Goal: Information Seeking & Learning: Learn about a topic

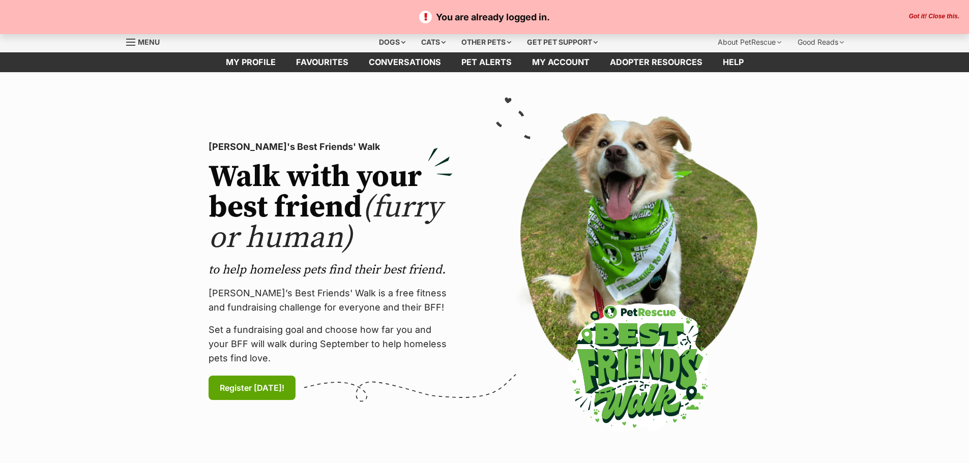
click at [390, 43] on div "Dogs" at bounding box center [392, 42] width 41 height 20
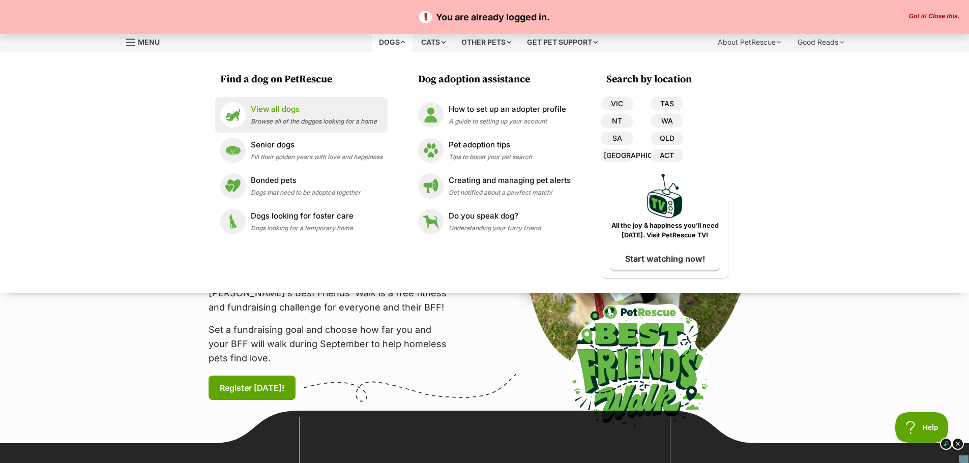
click at [300, 110] on p "View all dogs" at bounding box center [314, 110] width 126 height 12
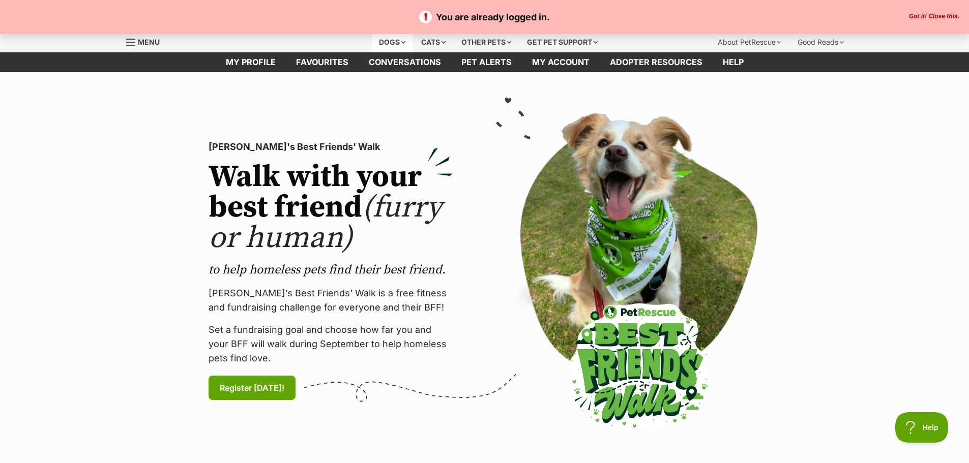
click at [398, 45] on div "Dogs" at bounding box center [392, 42] width 41 height 20
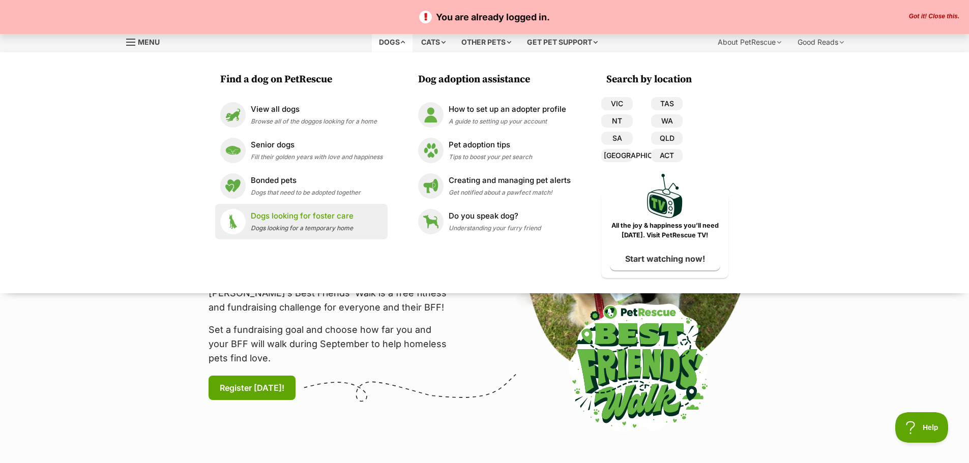
click at [284, 211] on p "Dogs looking for foster care" at bounding box center [302, 217] width 103 height 12
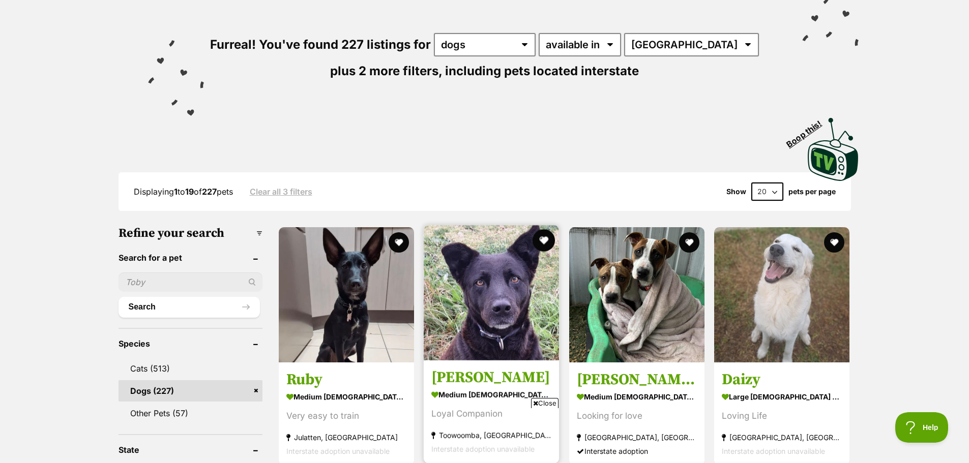
scroll to position [51, 0]
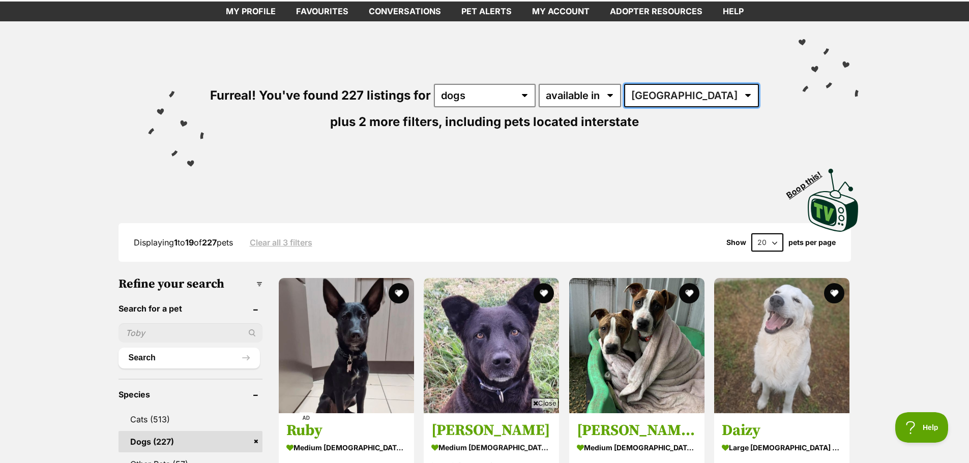
click at [669, 98] on select "Australia ACT NSW NT QLD SA TAS VIC WA" at bounding box center [691, 95] width 135 height 23
click at [699, 95] on select "Australia ACT NSW NT QLD SA TAS VIC WA" at bounding box center [691, 95] width 135 height 23
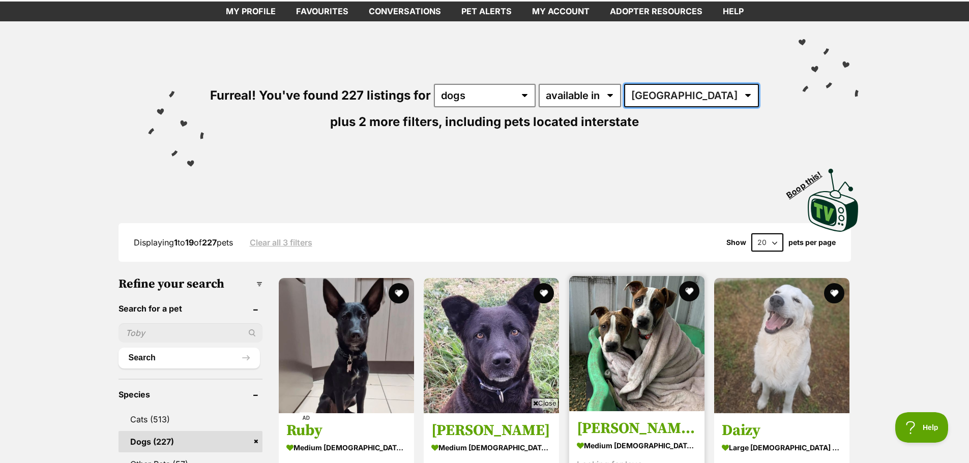
scroll to position [0, 0]
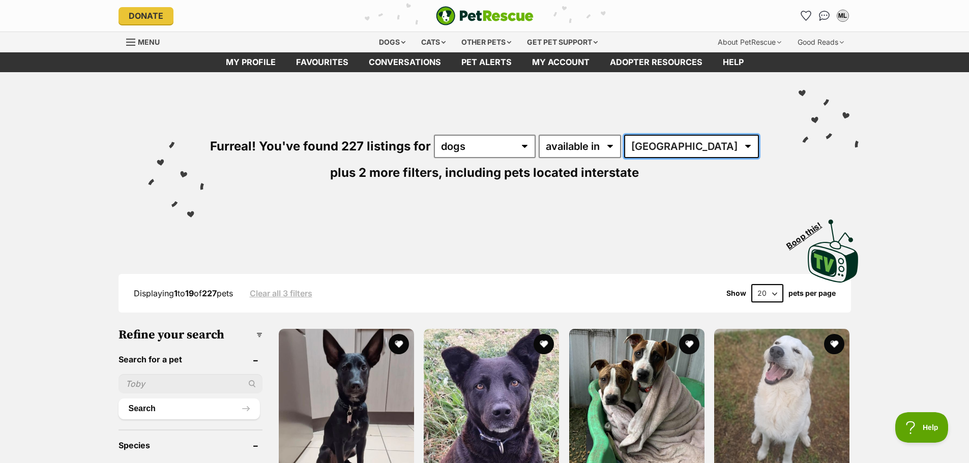
click at [681, 153] on select "Australia ACT NSW NT QLD SA TAS VIC WA" at bounding box center [691, 146] width 135 height 23
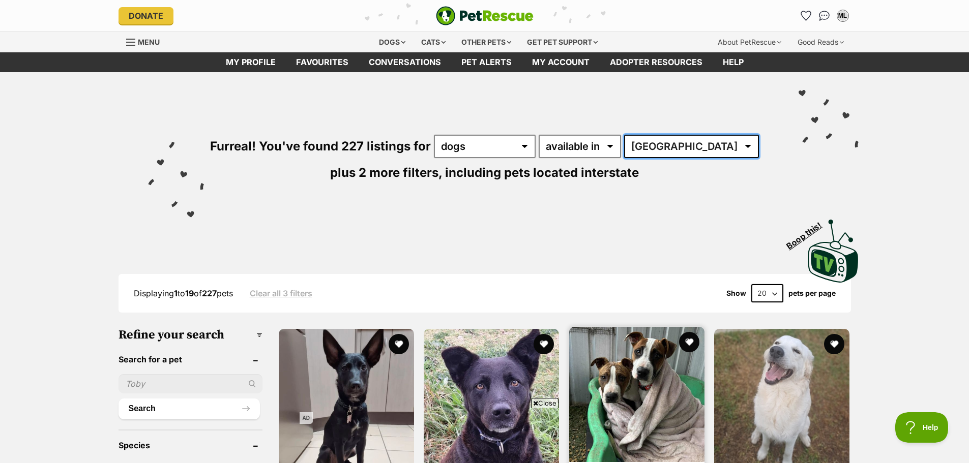
scroll to position [305, 0]
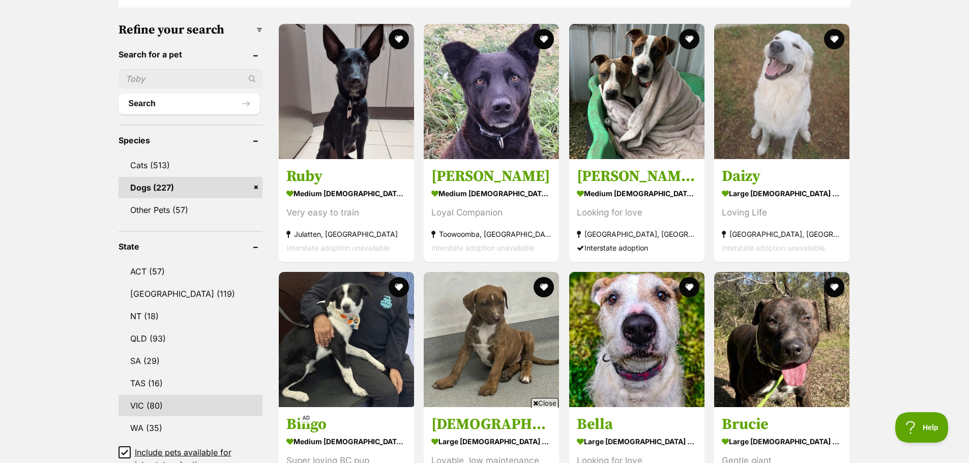
click at [150, 404] on link "VIC (80)" at bounding box center [191, 405] width 144 height 21
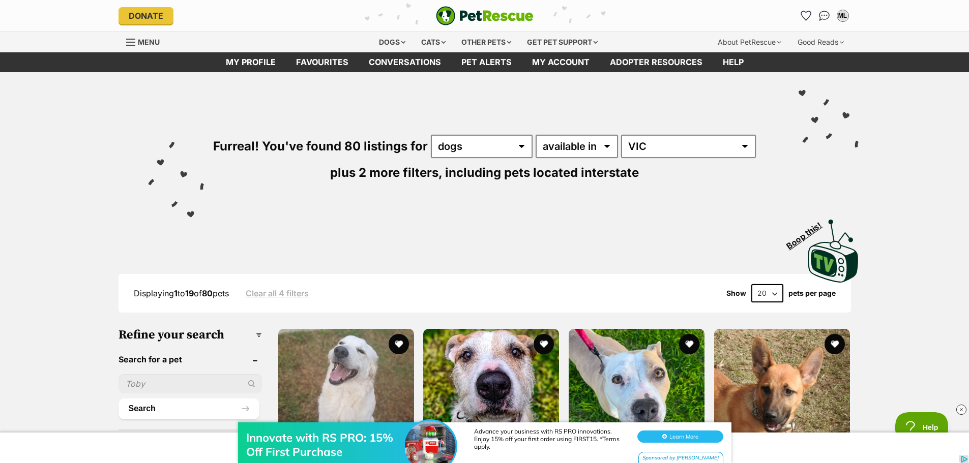
click at [768, 292] on select "20 40 60" at bounding box center [767, 293] width 32 height 18
select select "60"
click at [751, 284] on select "20 40 60" at bounding box center [767, 293] width 32 height 18
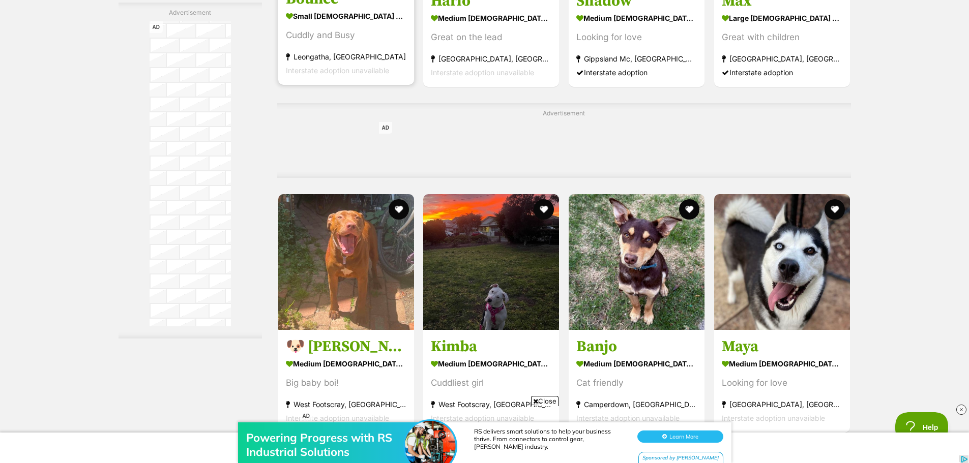
scroll to position [3611, 0]
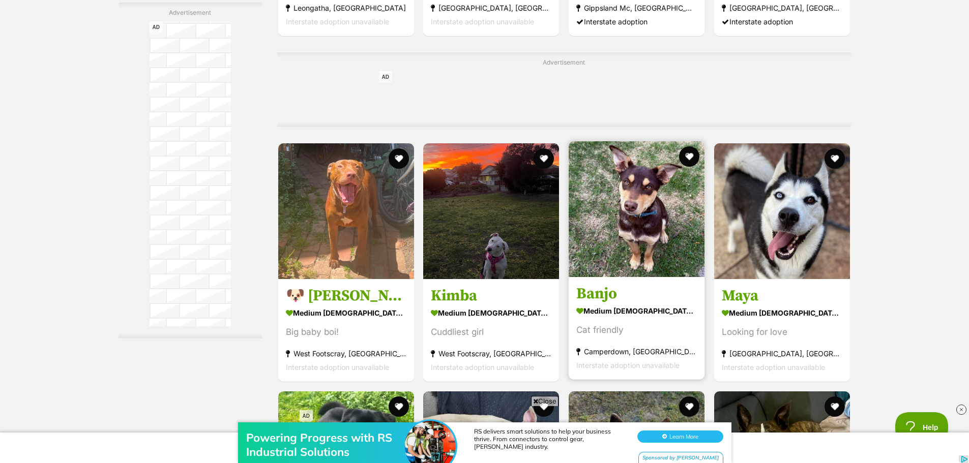
drag, startPoint x: 607, startPoint y: 293, endPoint x: 598, endPoint y: 293, distance: 8.6
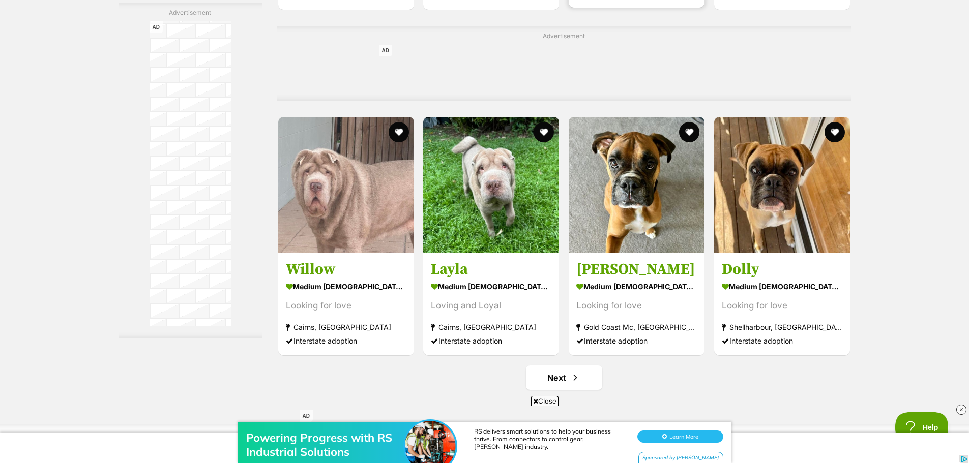
scroll to position [4781, 0]
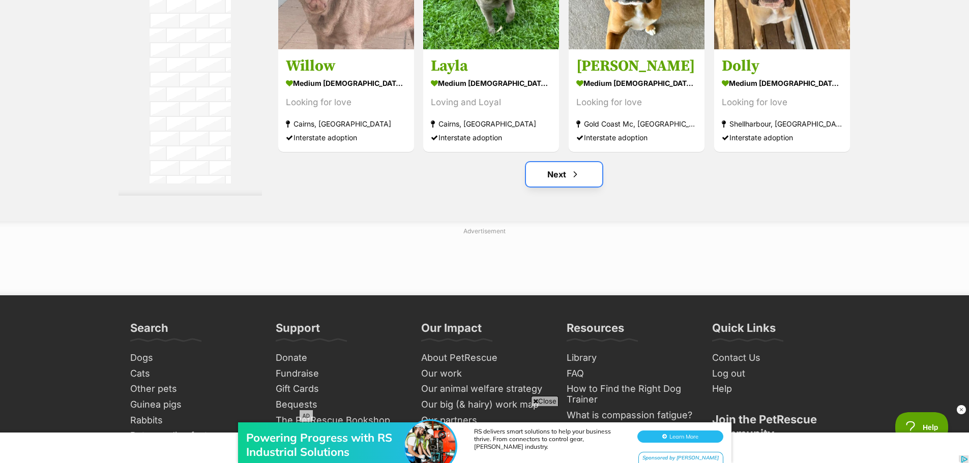
click at [570, 180] on span "Next page" at bounding box center [575, 174] width 10 height 12
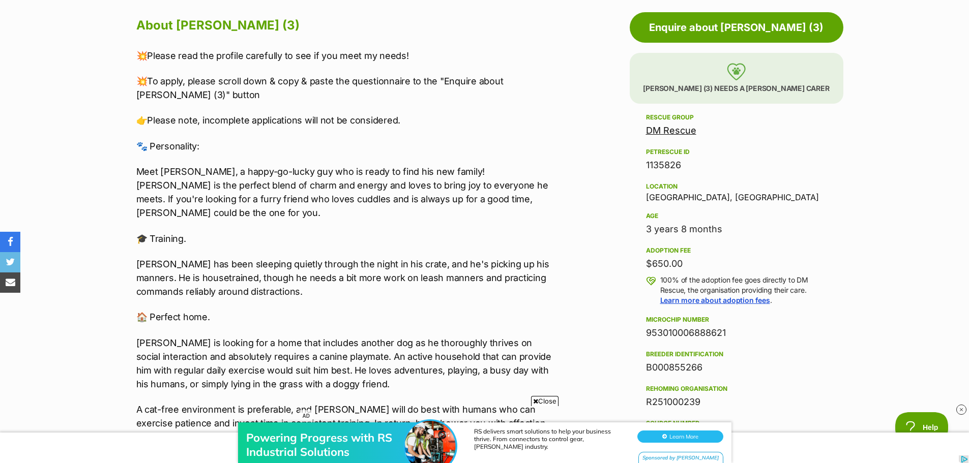
scroll to position [610, 0]
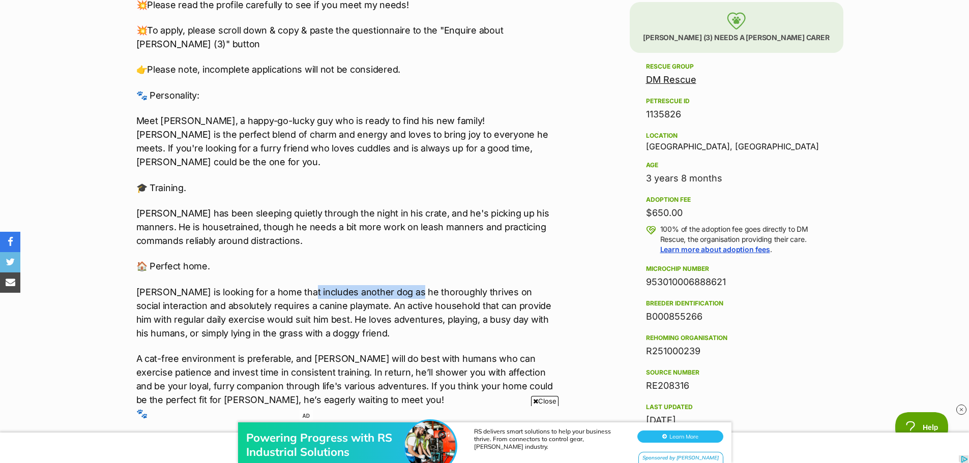
drag, startPoint x: 302, startPoint y: 277, endPoint x: 427, endPoint y: 274, distance: 125.1
click at [402, 285] on p "[PERSON_NAME] is looking for a home that includes another dog as he thoroughly …" at bounding box center [346, 312] width 420 height 55
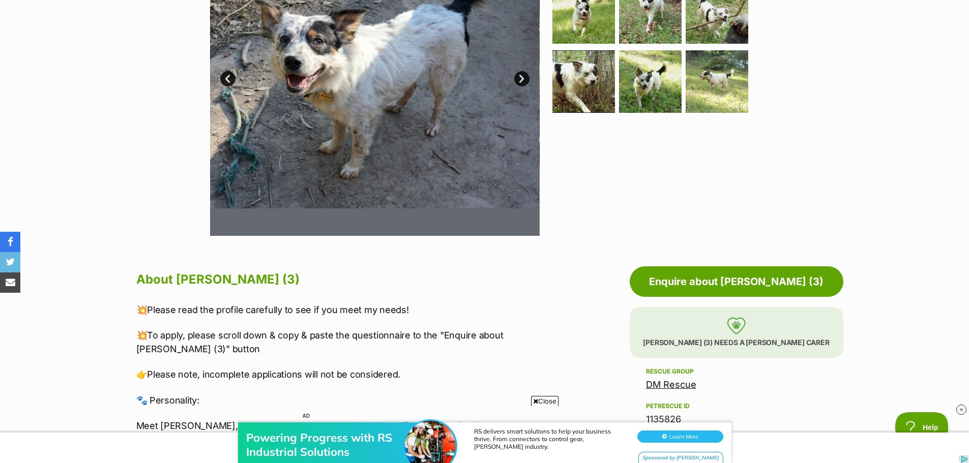
scroll to position [51, 0]
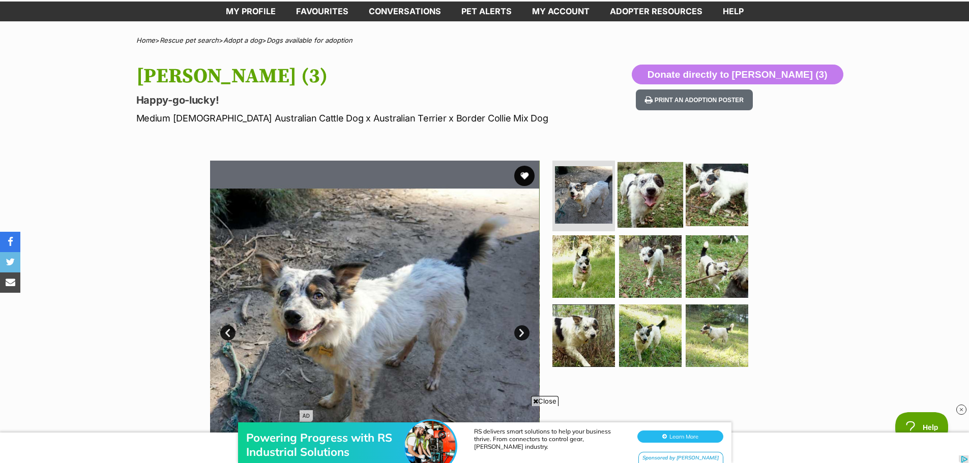
click at [651, 189] on img at bounding box center [650, 195] width 66 height 66
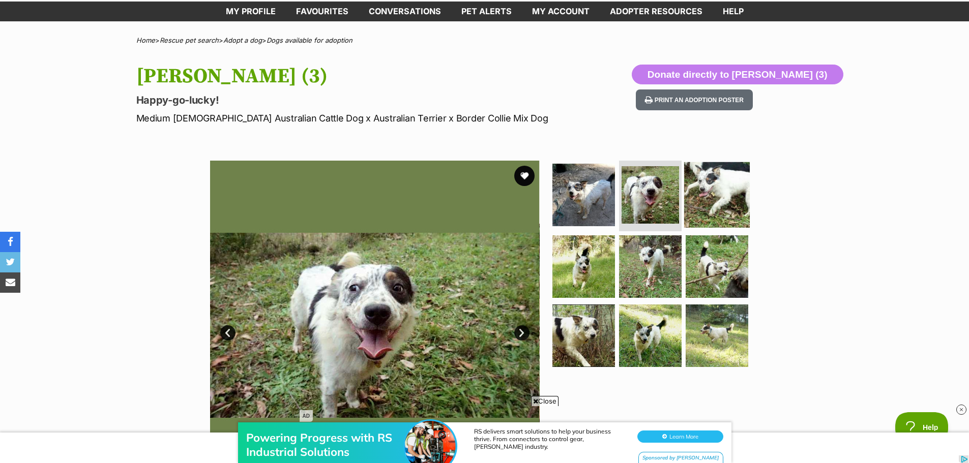
click at [734, 192] on img at bounding box center [717, 195] width 66 height 66
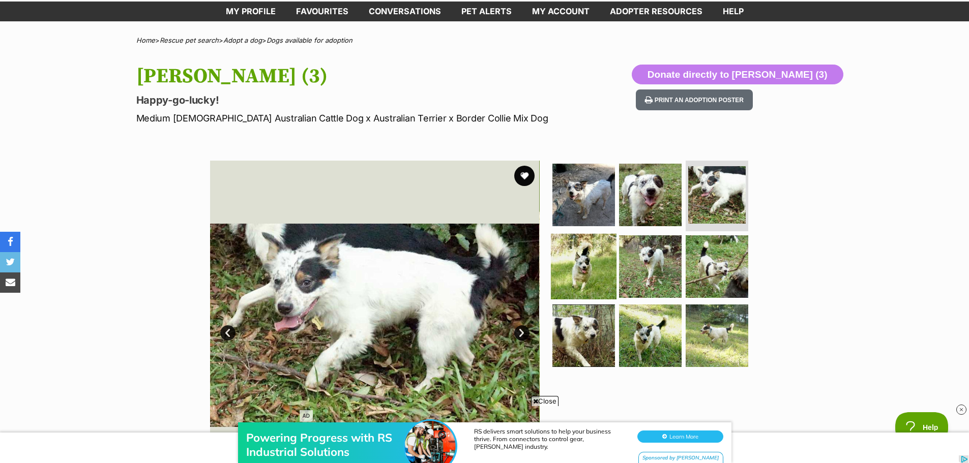
click at [593, 253] on img at bounding box center [584, 267] width 66 height 66
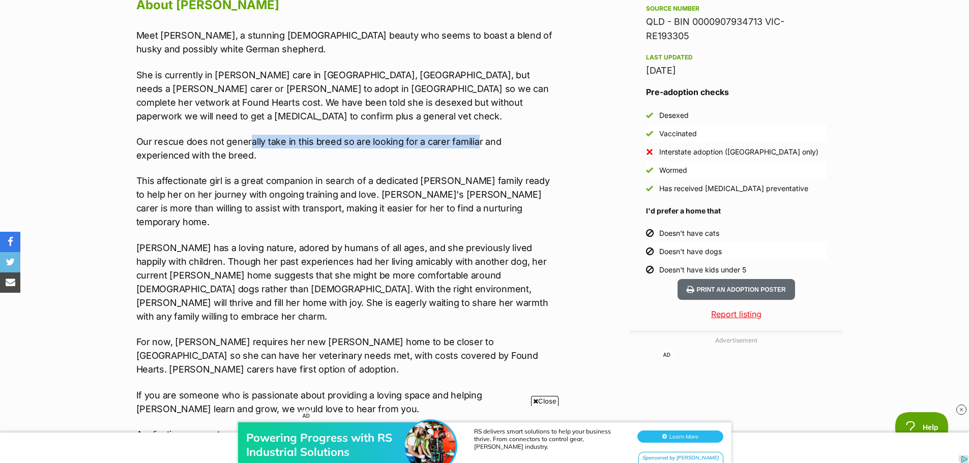
drag, startPoint x: 253, startPoint y: 130, endPoint x: 463, endPoint y: 135, distance: 210.1
click at [474, 135] on p "Our rescue does not generally take in this breed so are looking for a carer fam…" at bounding box center [346, 148] width 420 height 27
click at [376, 174] on p "This affectionate girl is a great companion in search of a dedicated foster fam…" at bounding box center [346, 201] width 420 height 55
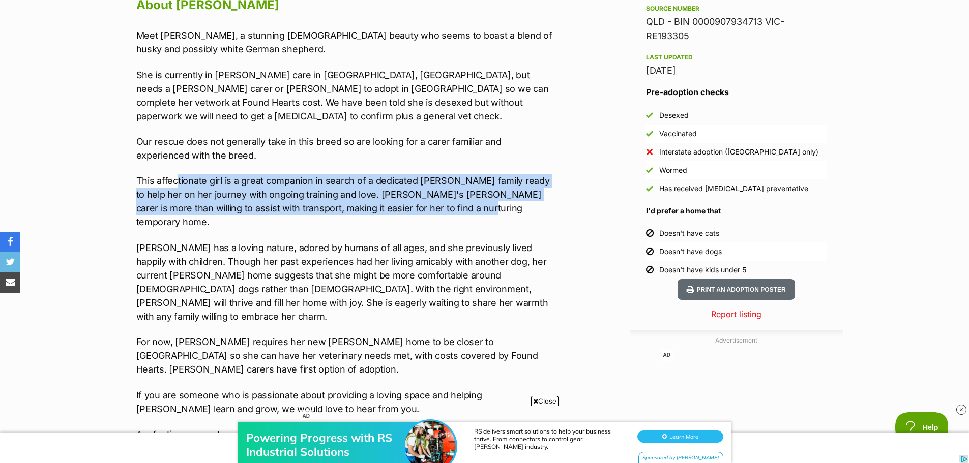
drag, startPoint x: 177, startPoint y: 167, endPoint x: 440, endPoint y: 196, distance: 264.5
click at [440, 196] on p "This affectionate girl is a great companion in search of a dedicated foster fam…" at bounding box center [346, 201] width 420 height 55
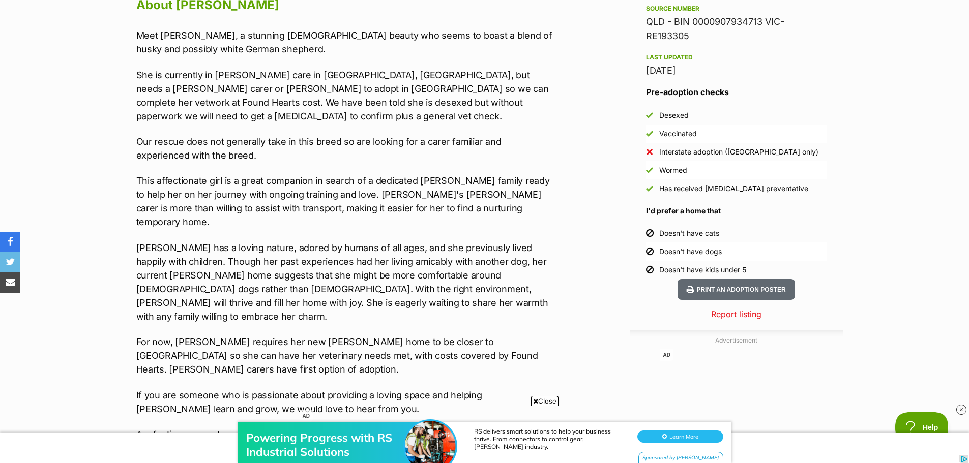
drag, startPoint x: 326, startPoint y: 229, endPoint x: 317, endPoint y: 229, distance: 8.7
click at [326, 241] on p "Ashie has a loving nature, adored by humans of all ages, and she previously liv…" at bounding box center [346, 282] width 420 height 82
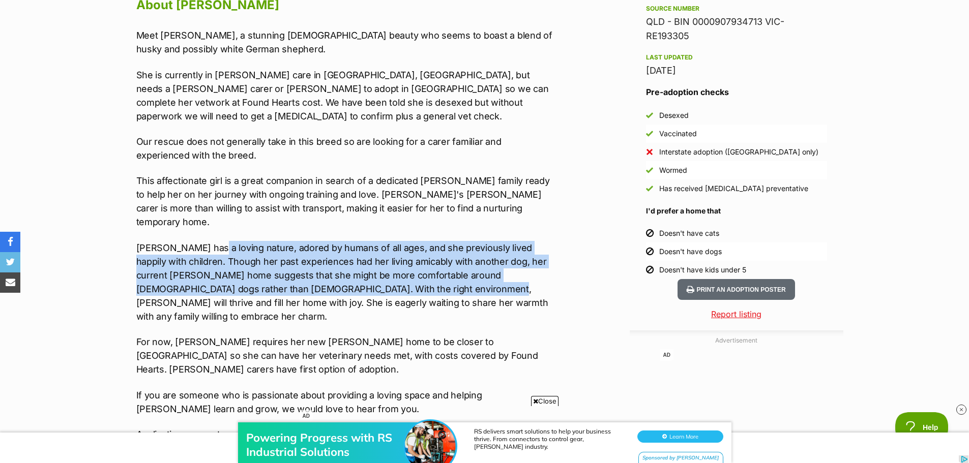
drag, startPoint x: 247, startPoint y: 222, endPoint x: 366, endPoint y: 267, distance: 127.0
click at [366, 267] on p "Ashie has a loving nature, adored by humans of all ages, and she previously liv…" at bounding box center [346, 282] width 420 height 82
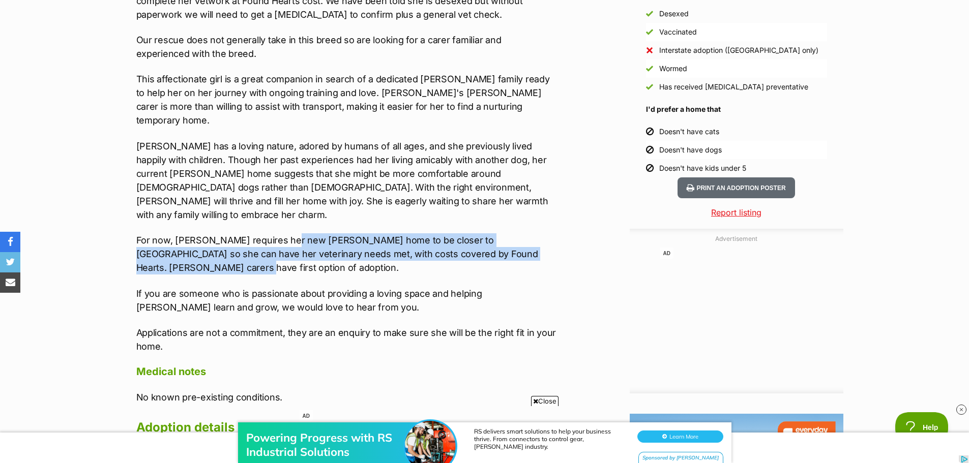
drag, startPoint x: 286, startPoint y: 202, endPoint x: 392, endPoint y: 227, distance: 108.8
click at [392, 233] on p "For now, Ashie requires her new foster home to be closer to Melbourne so she ca…" at bounding box center [346, 253] width 420 height 41
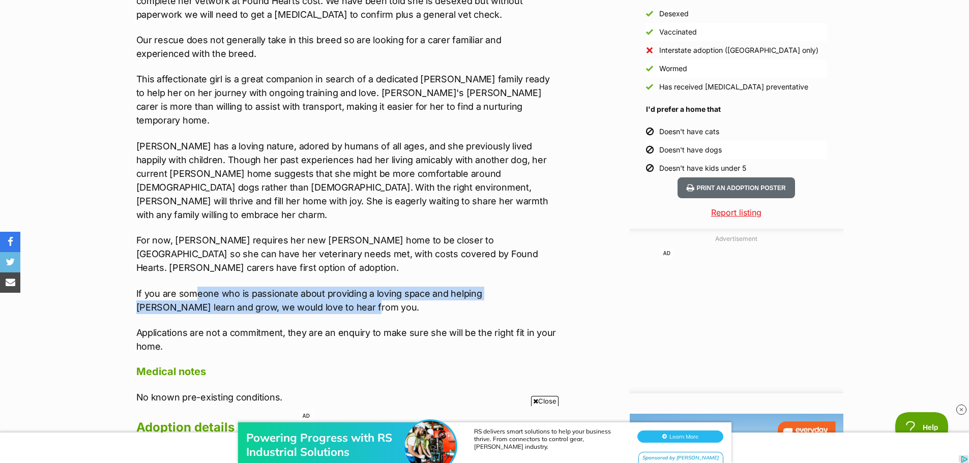
drag, startPoint x: 193, startPoint y: 254, endPoint x: 350, endPoint y: 263, distance: 157.9
click at [350, 287] on p "If you are someone who is passionate about providing a loving space and helping…" at bounding box center [346, 300] width 420 height 27
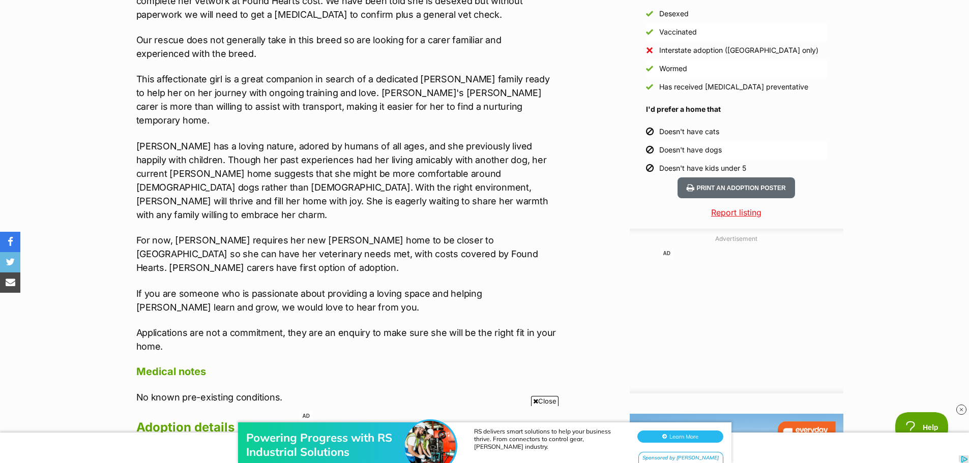
click at [242, 326] on p "Applications are not a commitment, they are an enquiry to make sure she will be…" at bounding box center [346, 339] width 420 height 27
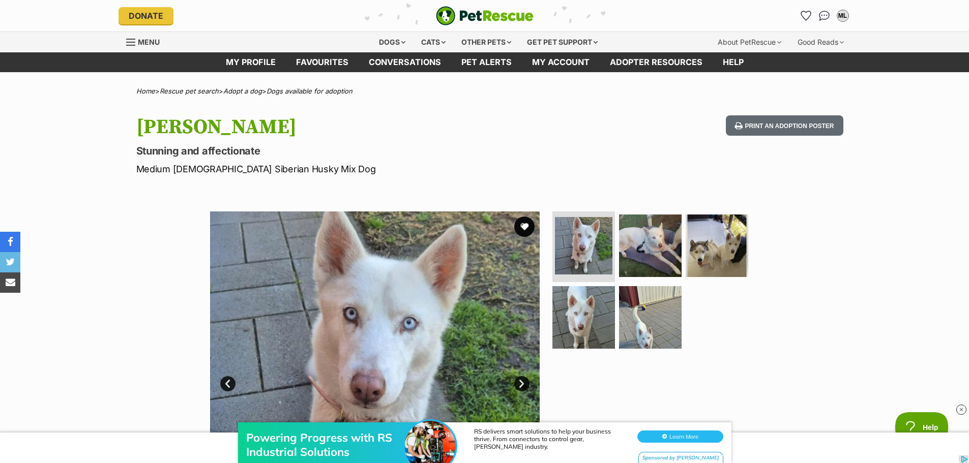
scroll to position [153, 0]
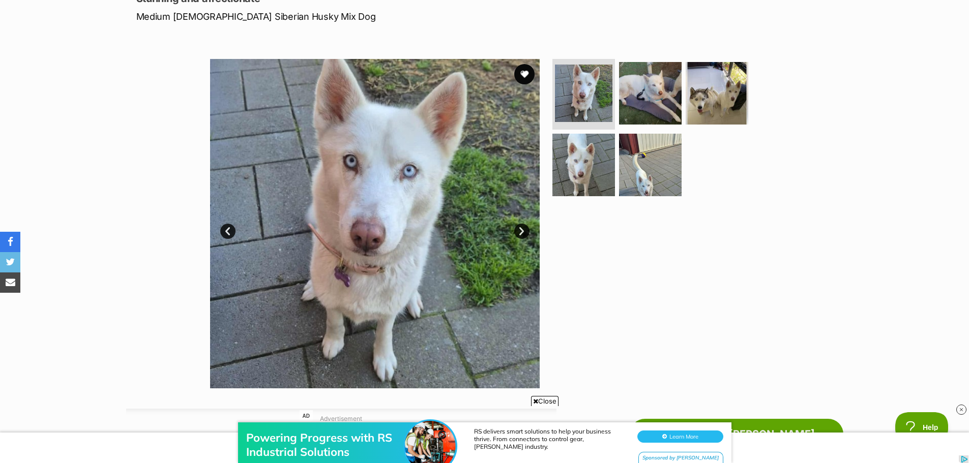
click at [520, 232] on link "Next" at bounding box center [521, 231] width 15 height 15
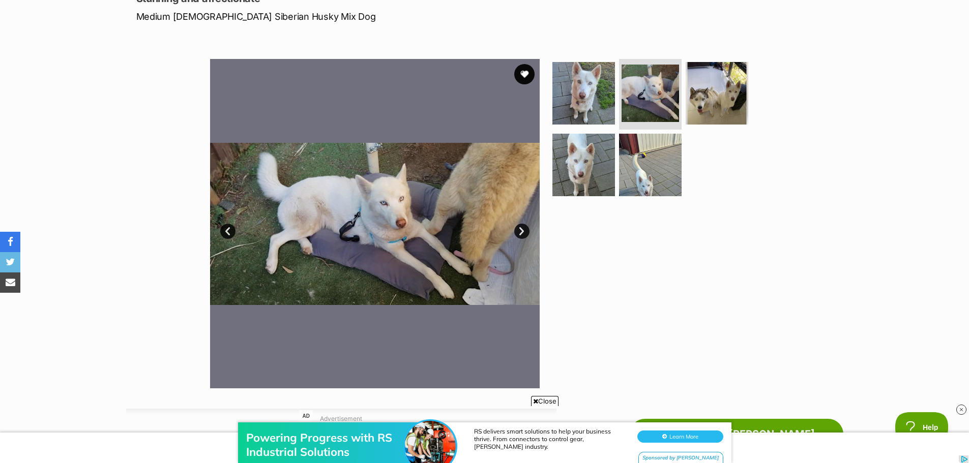
click at [520, 232] on link "Next" at bounding box center [521, 231] width 15 height 15
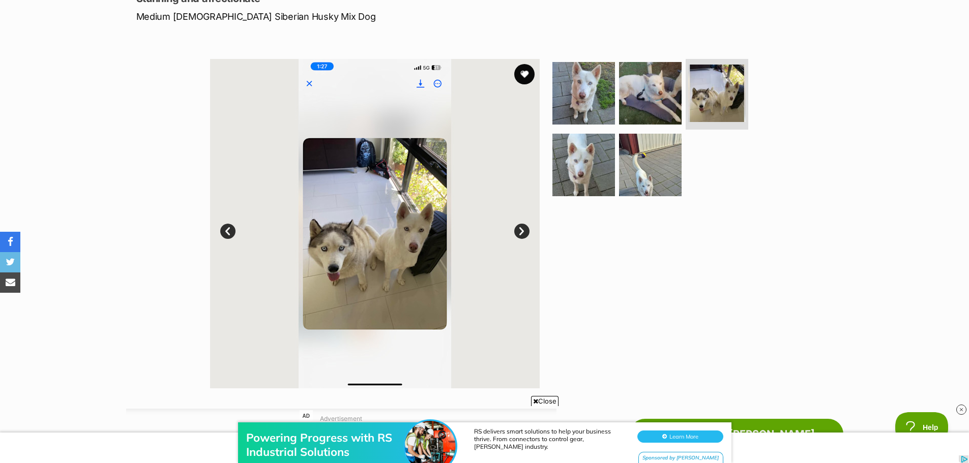
click at [521, 232] on link "Next" at bounding box center [521, 231] width 15 height 15
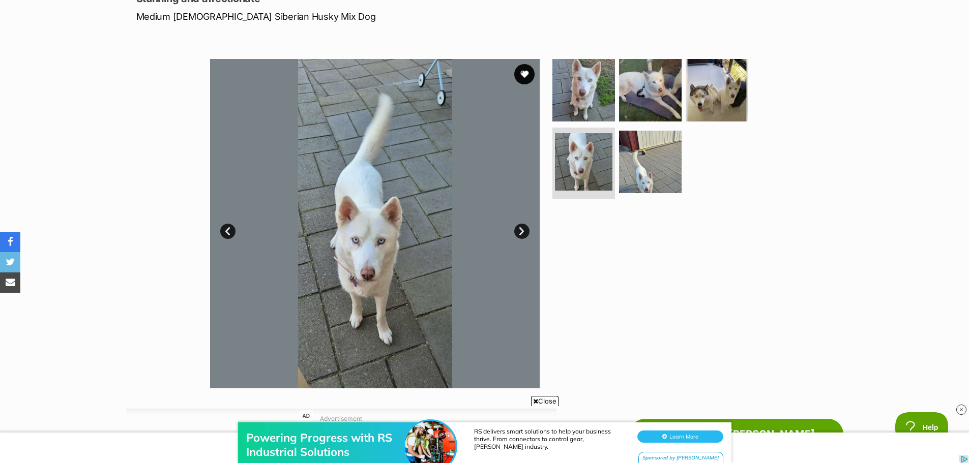
click at [521, 232] on link "Next" at bounding box center [521, 231] width 15 height 15
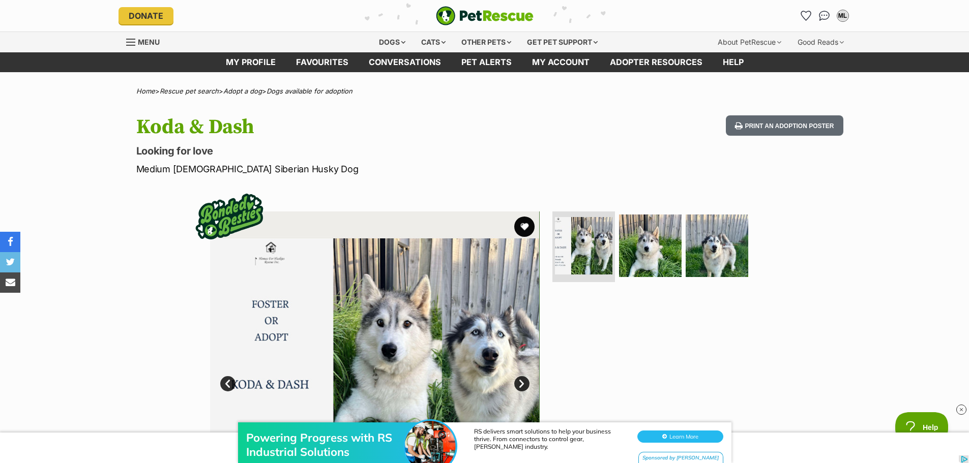
scroll to position [203, 0]
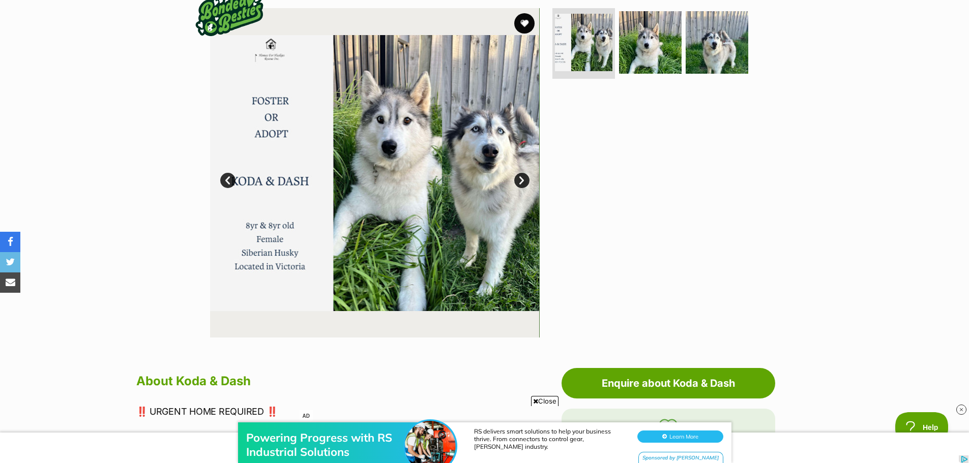
click at [521, 177] on link "Next" at bounding box center [521, 180] width 15 height 15
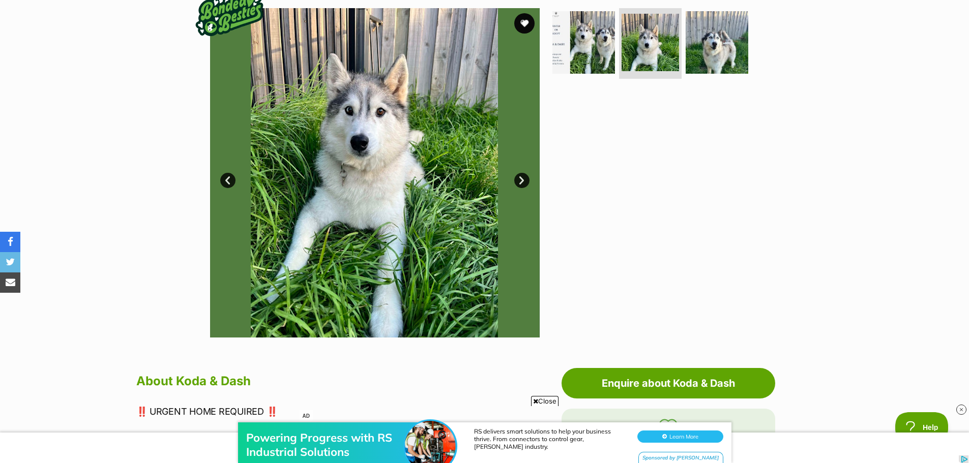
click at [521, 177] on link "Next" at bounding box center [521, 180] width 15 height 15
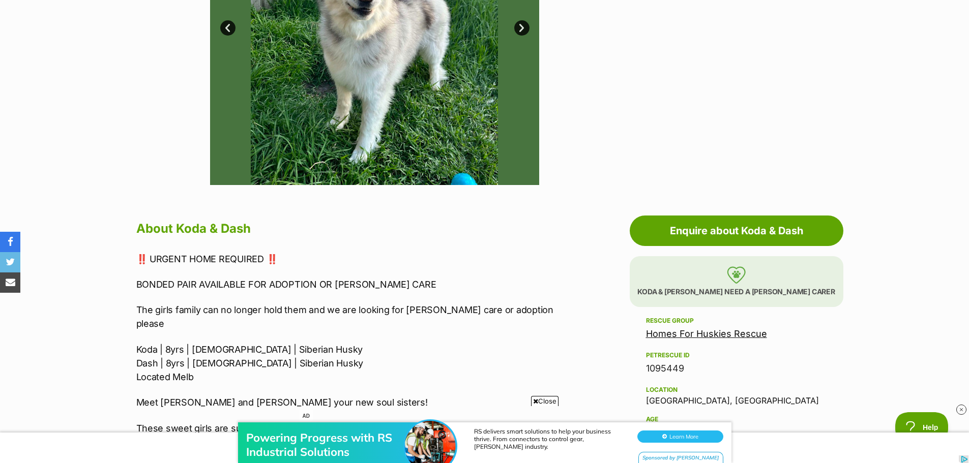
scroll to position [102, 0]
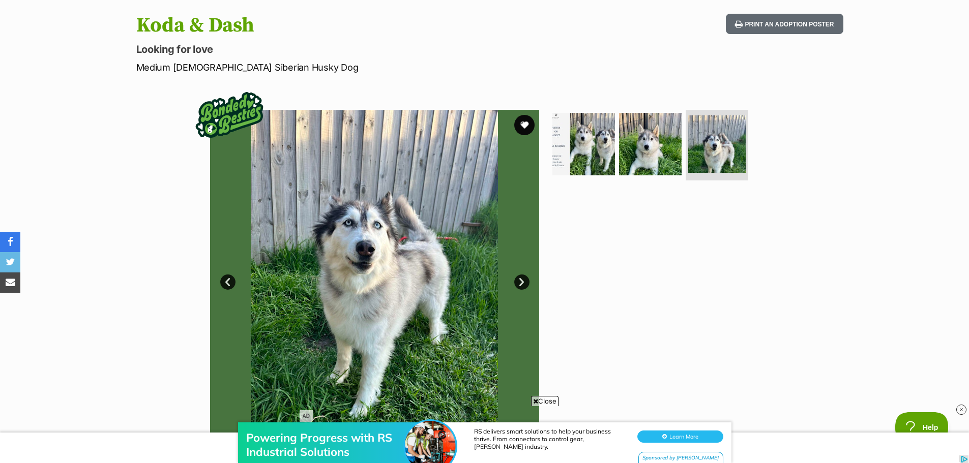
click at [526, 279] on link "Next" at bounding box center [521, 282] width 15 height 15
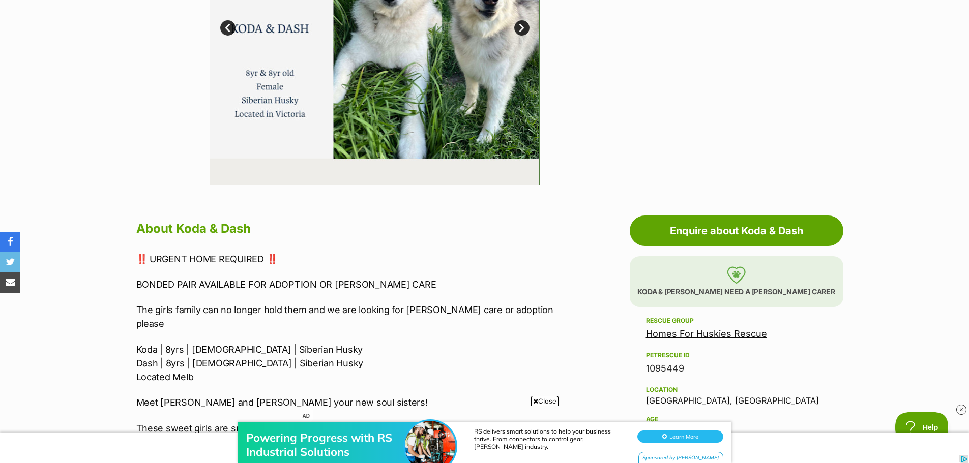
scroll to position [203, 0]
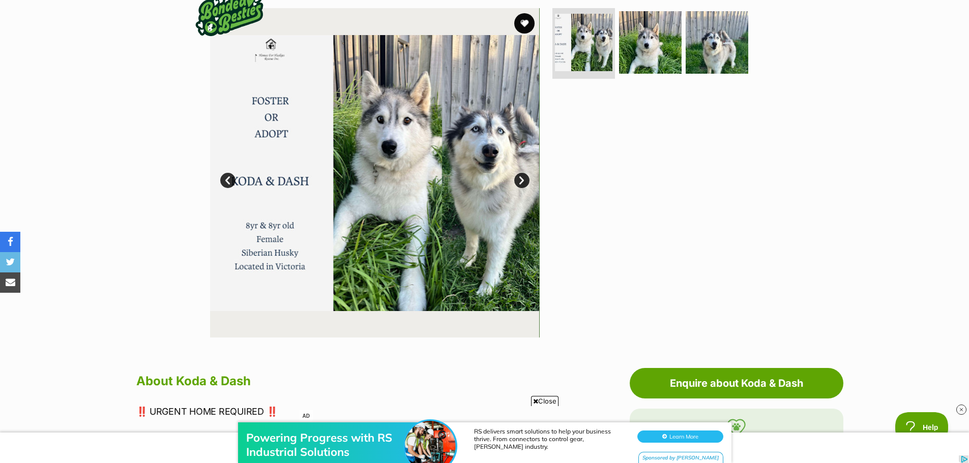
click at [521, 181] on link "Next" at bounding box center [521, 180] width 15 height 15
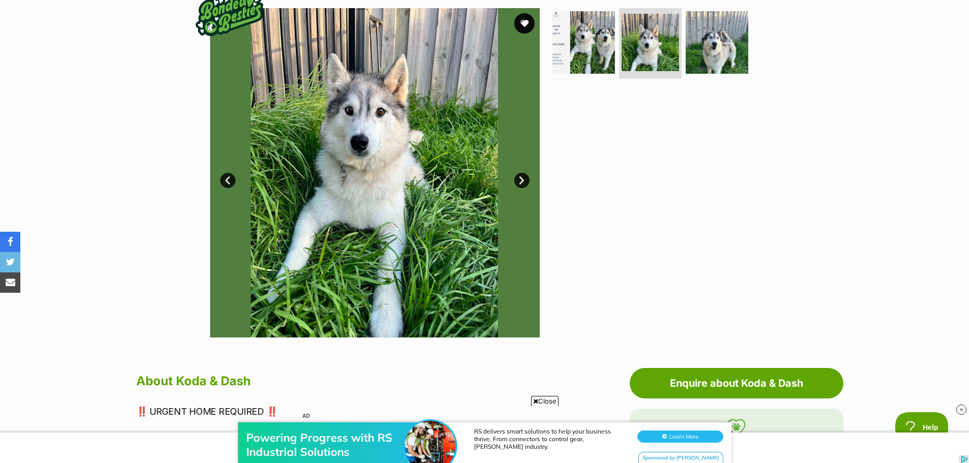
click at [521, 181] on link "Next" at bounding box center [521, 180] width 15 height 15
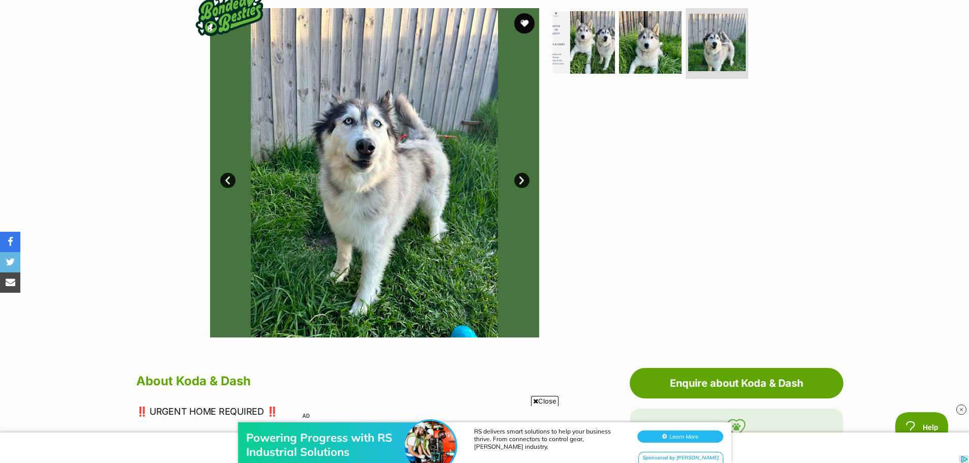
click at [521, 181] on link "Next" at bounding box center [521, 180] width 15 height 15
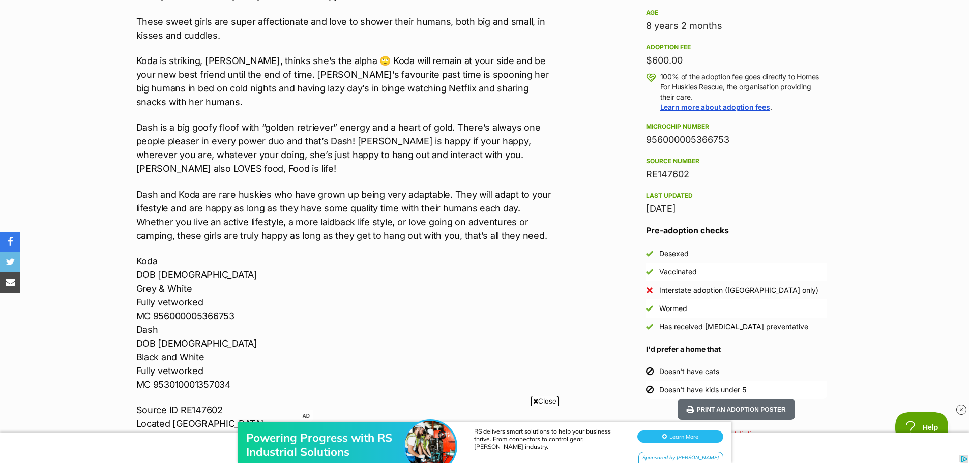
scroll to position [915, 0]
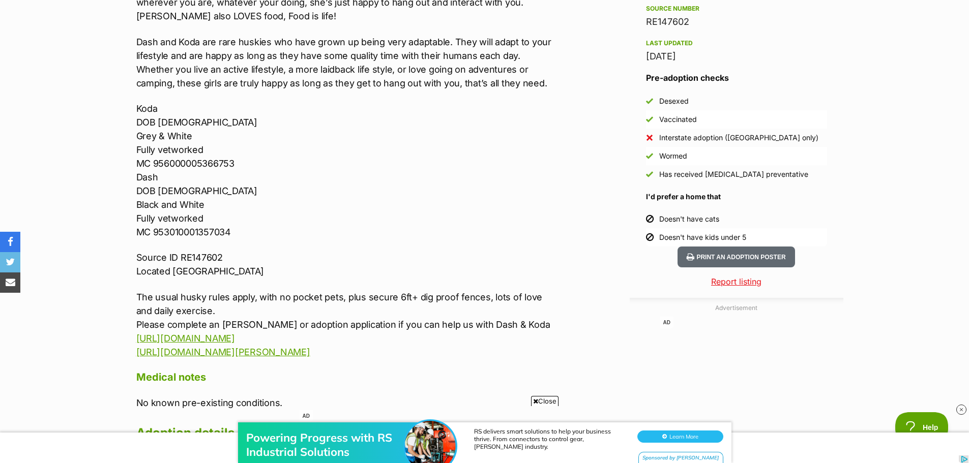
click at [202, 290] on p "The usual husky rules apply, with no pocket pets, plus secure 6ft+ dig proof fe…" at bounding box center [346, 324] width 420 height 69
drag, startPoint x: 172, startPoint y: 270, endPoint x: 255, endPoint y: 268, distance: 82.4
click at [252, 290] on p "The usual husky rules apply, with no pocket pets, plus secure 6ft+ dig proof fe…" at bounding box center [346, 324] width 420 height 69
drag, startPoint x: 263, startPoint y: 269, endPoint x: 323, endPoint y: 270, distance: 60.0
click at [323, 290] on p "The usual husky rules apply, with no pocket pets, plus secure 6ft+ dig proof fe…" at bounding box center [346, 324] width 420 height 69
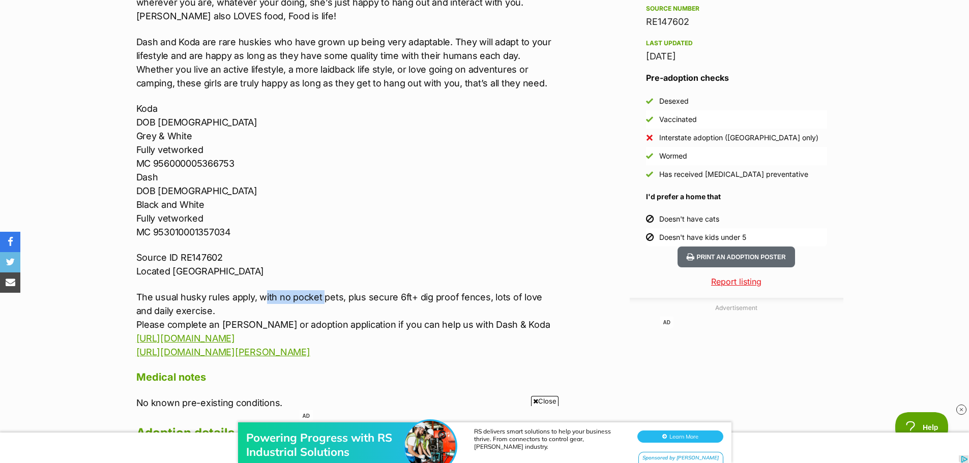
click at [275, 290] on p "The usual husky rules apply, with no pocket pets, plus secure 6ft+ dig proof fe…" at bounding box center [346, 324] width 420 height 69
drag, startPoint x: 256, startPoint y: 271, endPoint x: 338, endPoint y: 272, distance: 81.4
click at [338, 290] on p "The usual husky rules apply, with no pocket pets, plus secure 6ft+ dig proof fe…" at bounding box center [346, 324] width 420 height 69
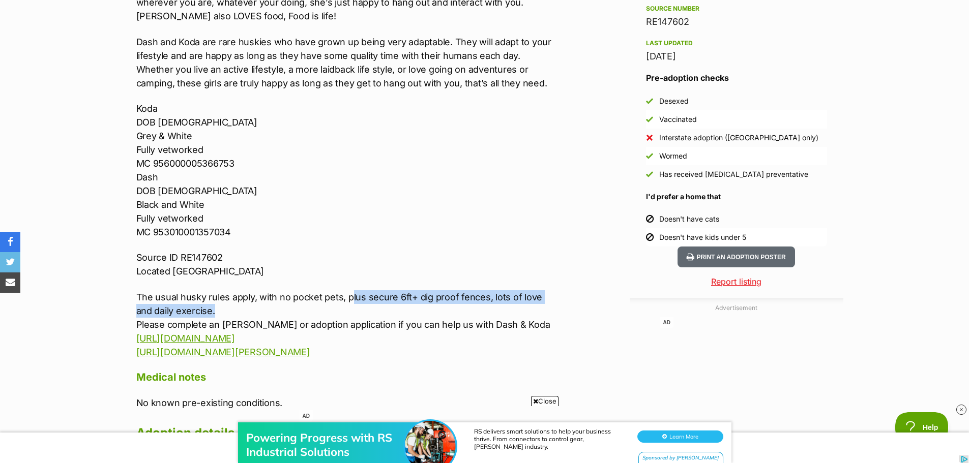
drag, startPoint x: 348, startPoint y: 270, endPoint x: 220, endPoint y: 282, distance: 129.2
click at [220, 290] on p "The usual husky rules apply, with no pocket pets, plus secure 6ft+ dig proof fe…" at bounding box center [346, 324] width 420 height 69
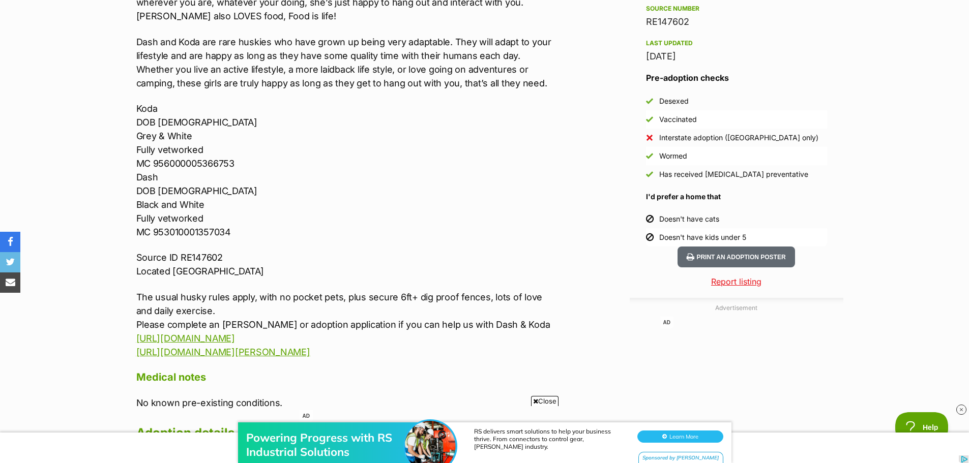
click at [210, 291] on p "The usual husky rules apply, with no pocket pets, plus secure 6ft+ dig proof fe…" at bounding box center [346, 324] width 420 height 69
drag, startPoint x: 271, startPoint y: 299, endPoint x: 427, endPoint y: 296, distance: 155.7
click at [410, 297] on p "The usual husky rules apply, with no pocket pets, plus secure 6ft+ dig proof fe…" at bounding box center [346, 324] width 420 height 69
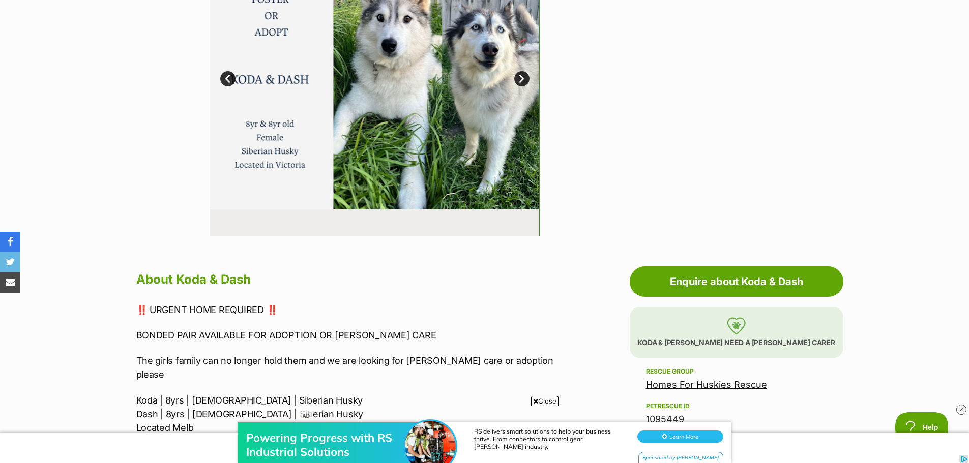
scroll to position [51, 0]
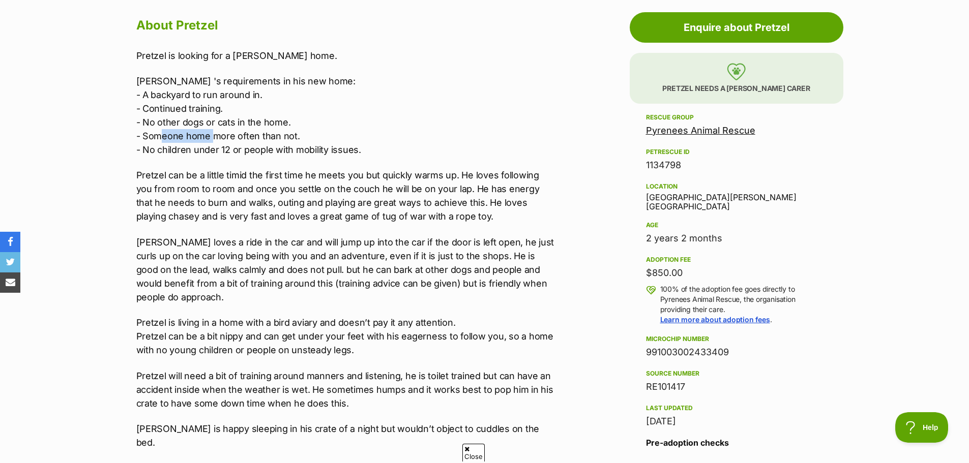
drag, startPoint x: 212, startPoint y: 136, endPoint x: 159, endPoint y: 140, distance: 52.5
click at [159, 140] on p "Pretzel 's requirements in his new home: - A backyard to run around in. - Conti…" at bounding box center [346, 115] width 420 height 82
click at [245, 140] on p "Pretzel 's requirements in his new home: - A backyard to run around in. - Conti…" at bounding box center [346, 115] width 420 height 82
drag, startPoint x: 281, startPoint y: 124, endPoint x: 165, endPoint y: 124, distance: 116.5
click at [165, 124] on p "Pretzel 's requirements in his new home: - A backyard to run around in. - Conti…" at bounding box center [346, 115] width 420 height 82
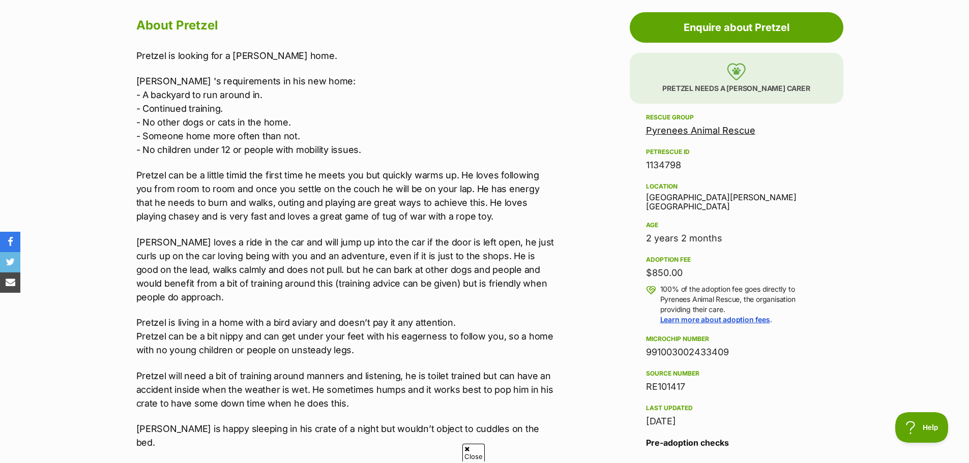
click at [147, 123] on p "Pretzel 's requirements in his new home: - A backyard to run around in. - Conti…" at bounding box center [346, 115] width 420 height 82
drag, startPoint x: 144, startPoint y: 108, endPoint x: 223, endPoint y: 111, distance: 78.4
click at [223, 111] on p "Pretzel 's requirements in his new home: - A backyard to run around in. - Conti…" at bounding box center [346, 115] width 420 height 82
drag, startPoint x: 144, startPoint y: 91, endPoint x: 263, endPoint y: 97, distance: 119.7
click at [263, 97] on p "Pretzel 's requirements in his new home: - A backyard to run around in. - Conti…" at bounding box center [346, 115] width 420 height 82
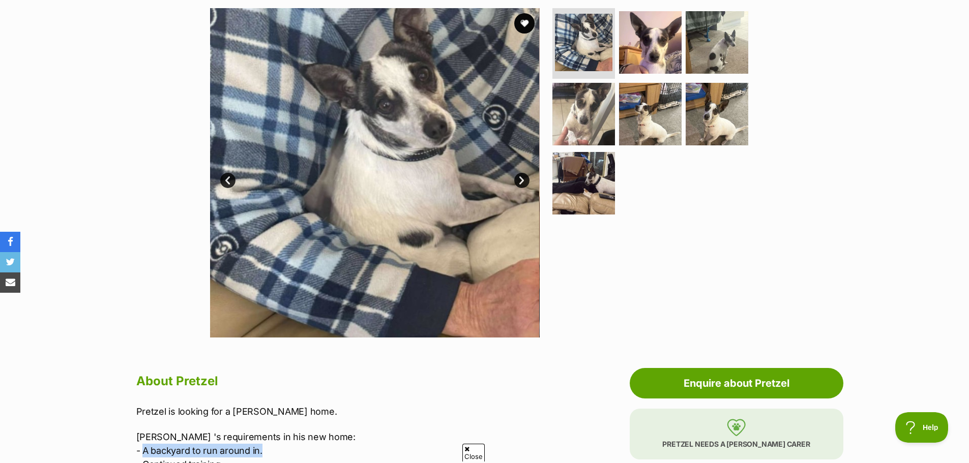
scroll to position [153, 0]
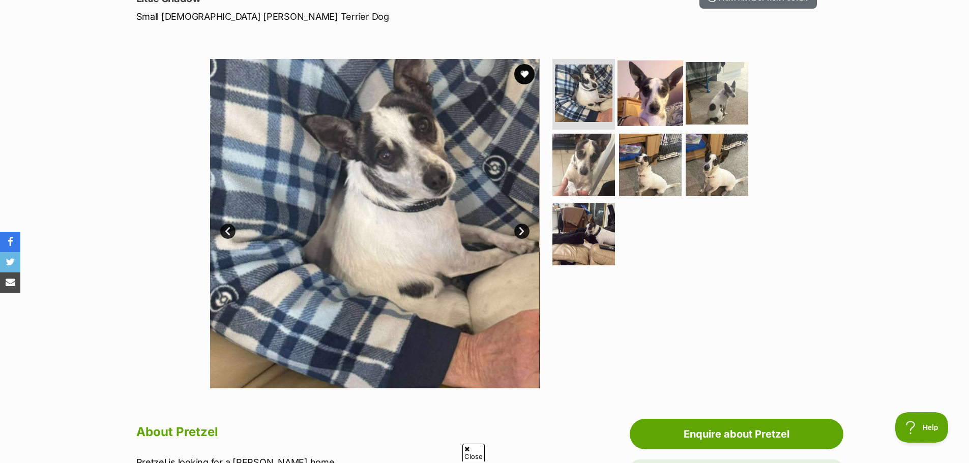
click at [640, 106] on img at bounding box center [650, 93] width 66 height 66
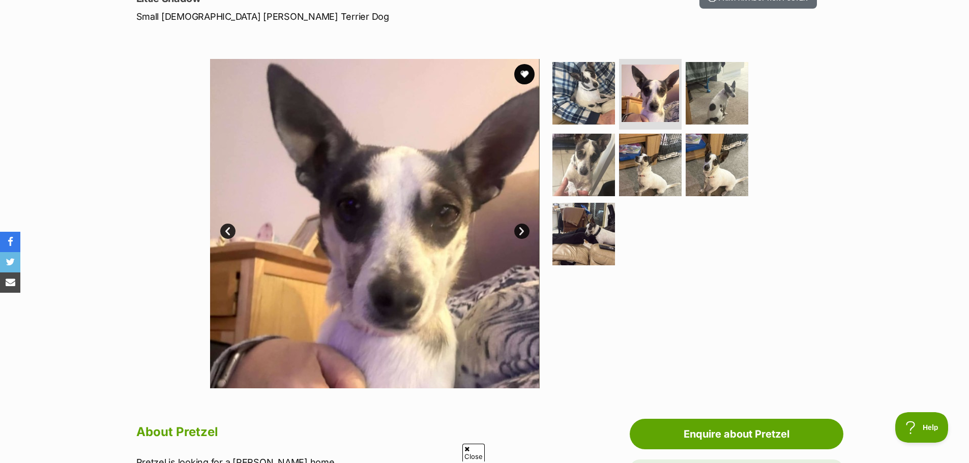
click at [519, 230] on link "Next" at bounding box center [521, 231] width 15 height 15
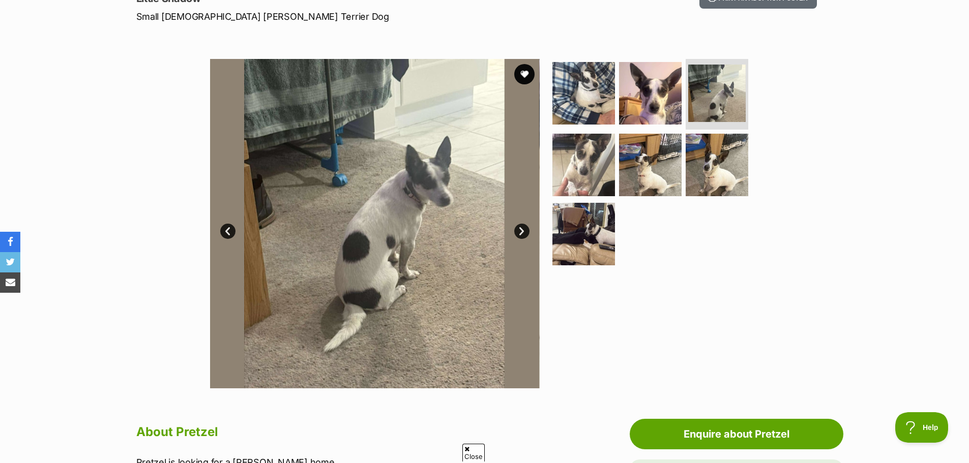
click at [519, 230] on link "Next" at bounding box center [521, 231] width 15 height 15
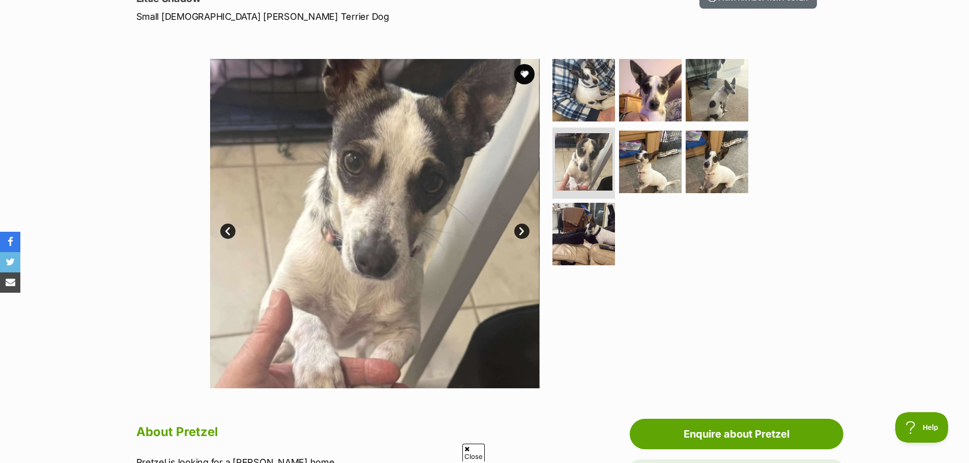
click at [519, 229] on link "Next" at bounding box center [521, 231] width 15 height 15
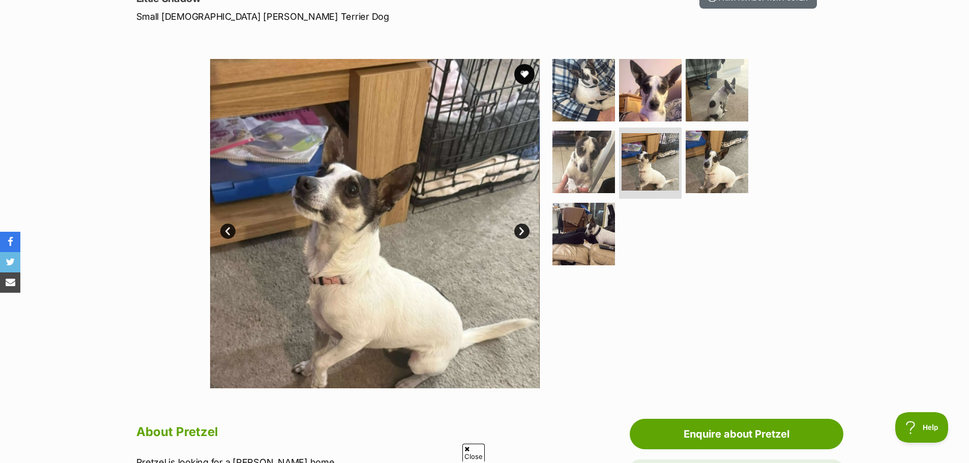
click at [519, 229] on link "Next" at bounding box center [521, 231] width 15 height 15
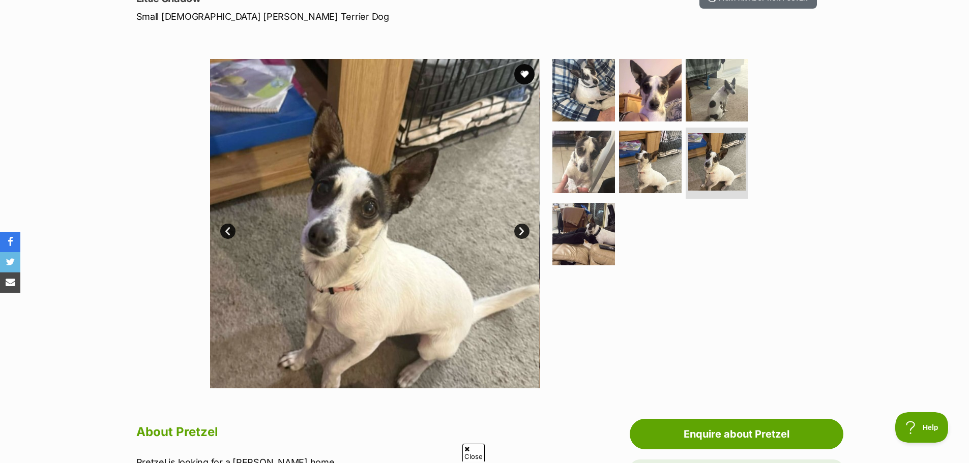
click at [519, 229] on link "Next" at bounding box center [521, 231] width 15 height 15
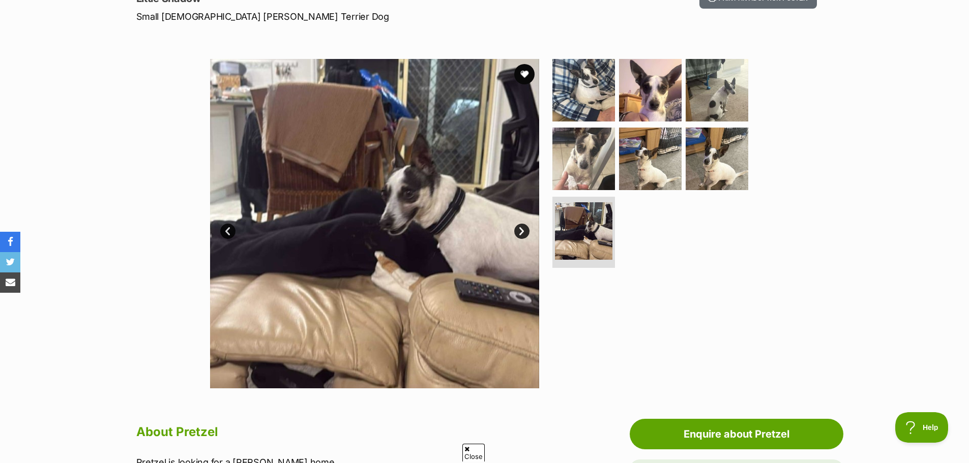
click at [519, 229] on link "Next" at bounding box center [521, 231] width 15 height 15
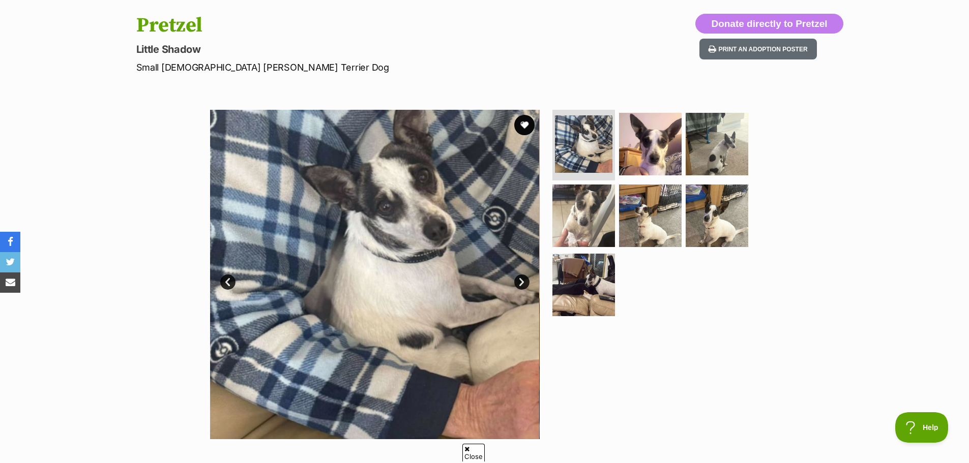
scroll to position [51, 0]
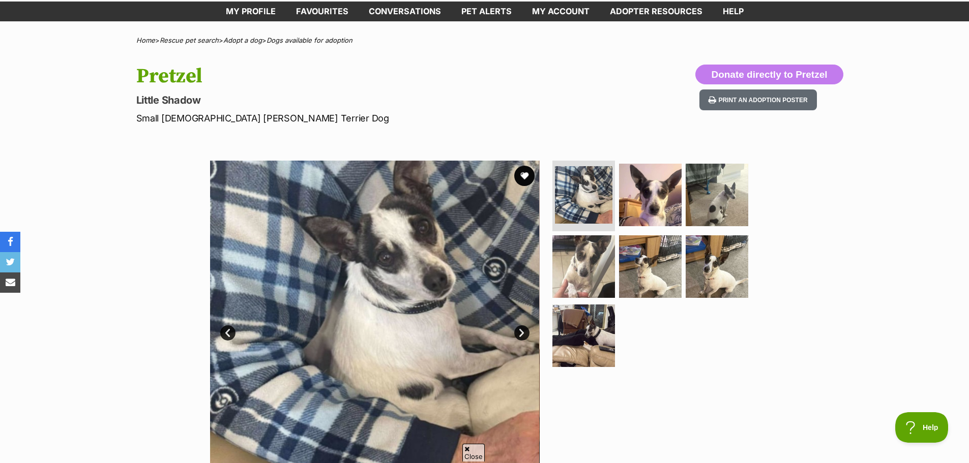
drag, startPoint x: 805, startPoint y: 344, endPoint x: 790, endPoint y: 348, distance: 15.3
click at [790, 348] on div "Available 1 of 7 images 1 of 7 images 1 of 7 images 1 of 7 images 1 of 7 images…" at bounding box center [484, 317] width 969 height 345
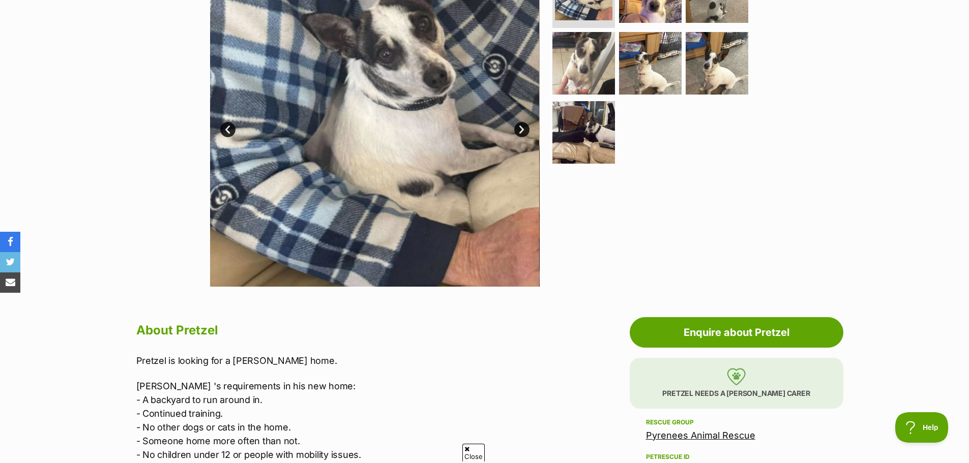
scroll to position [0, 0]
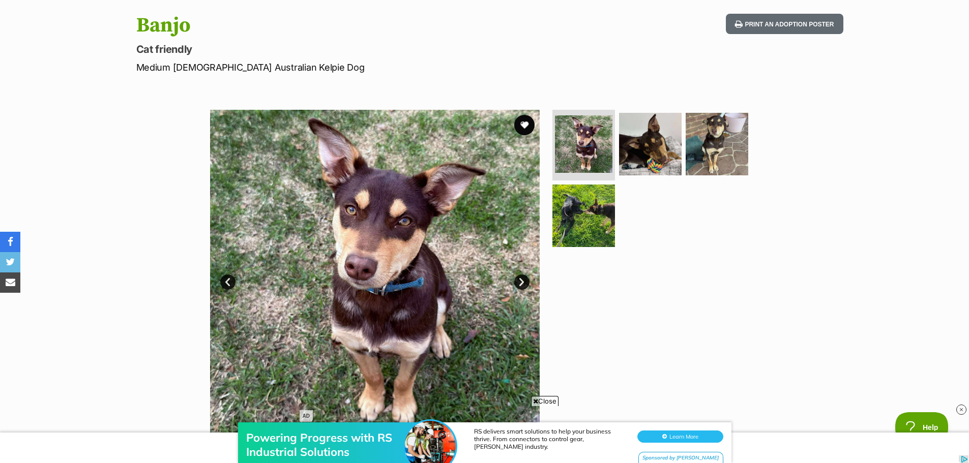
scroll to position [51, 0]
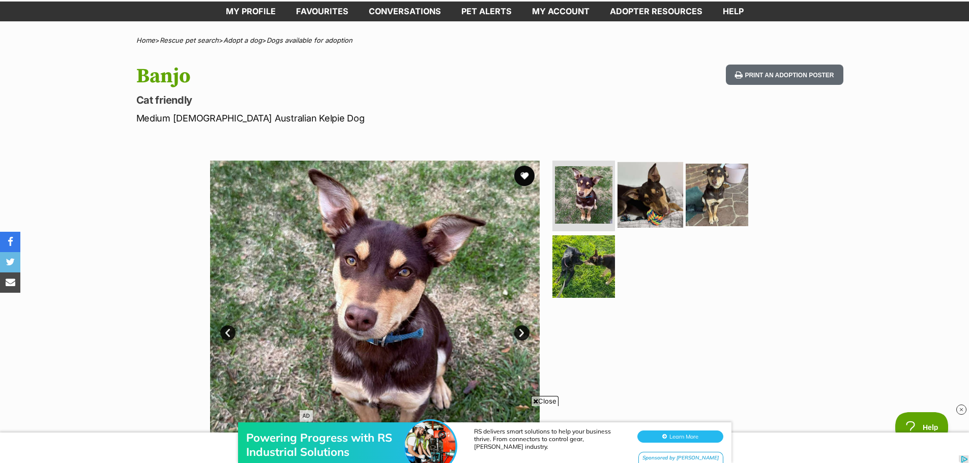
click at [640, 186] on img at bounding box center [650, 195] width 66 height 66
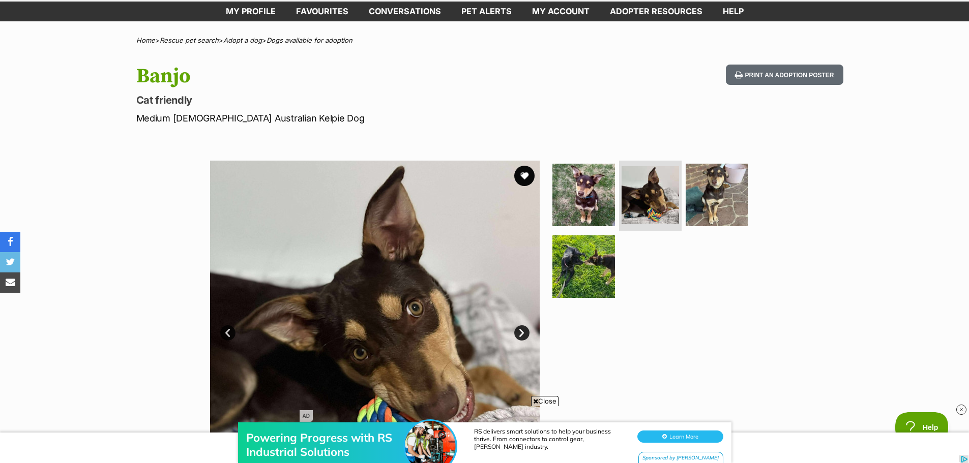
click at [520, 337] on link "Next" at bounding box center [521, 333] width 15 height 15
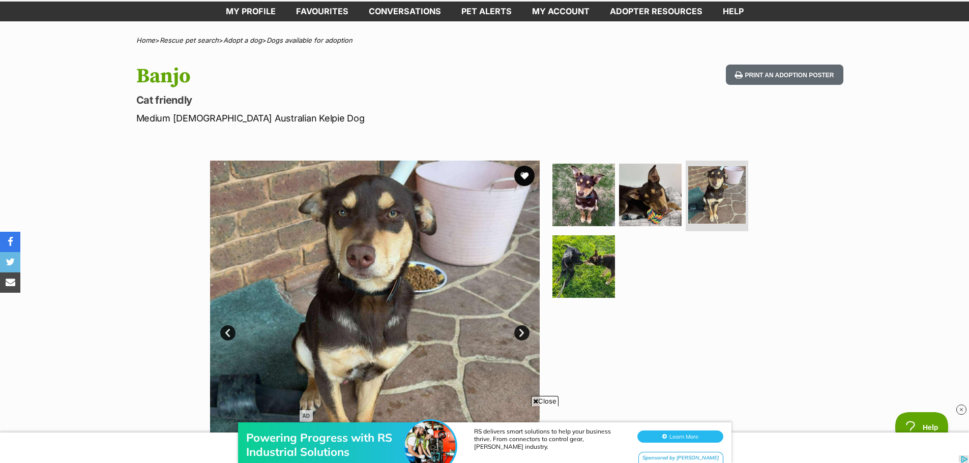
click at [521, 337] on link "Next" at bounding box center [521, 333] width 15 height 15
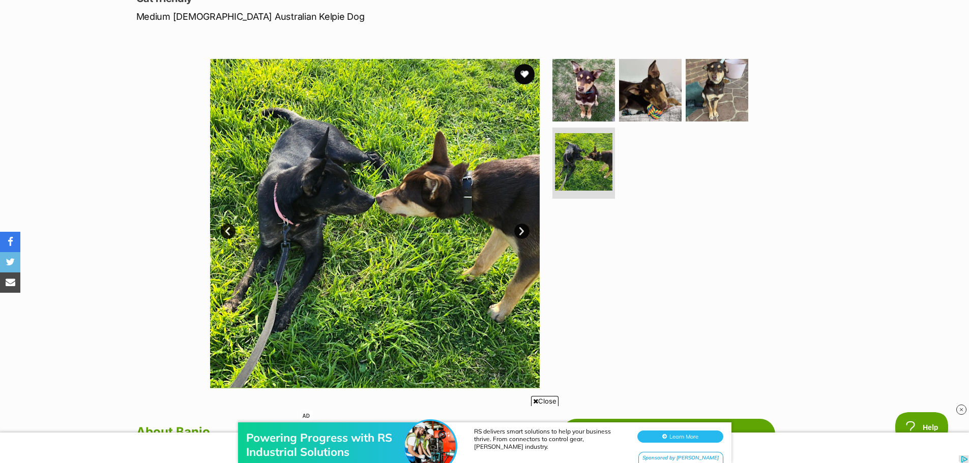
scroll to position [458, 0]
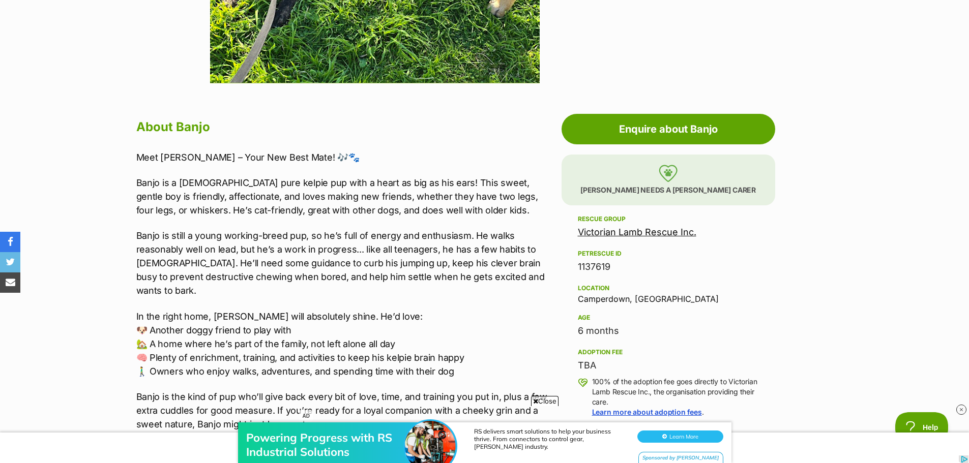
click at [338, 186] on p "Banjo is a 6 month old pure kelpie pup with a heart as big as his ears! This sw…" at bounding box center [346, 196] width 420 height 41
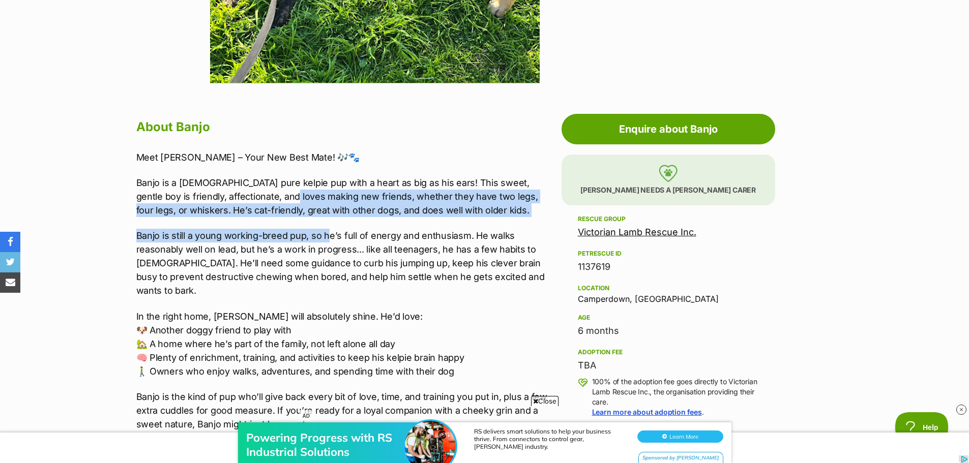
drag, startPoint x: 280, startPoint y: 194, endPoint x: 326, endPoint y: 221, distance: 52.4
click at [326, 221] on div "Meet Banjo – Your New Best Mate! 🎶🐾 Banjo is a 6 month old pure kelpie pup with…" at bounding box center [346, 291] width 420 height 281
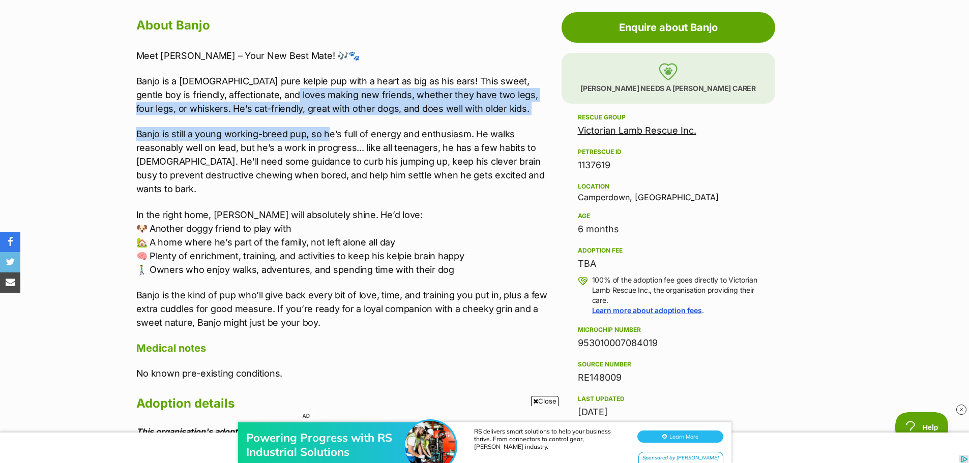
scroll to position [610, 0]
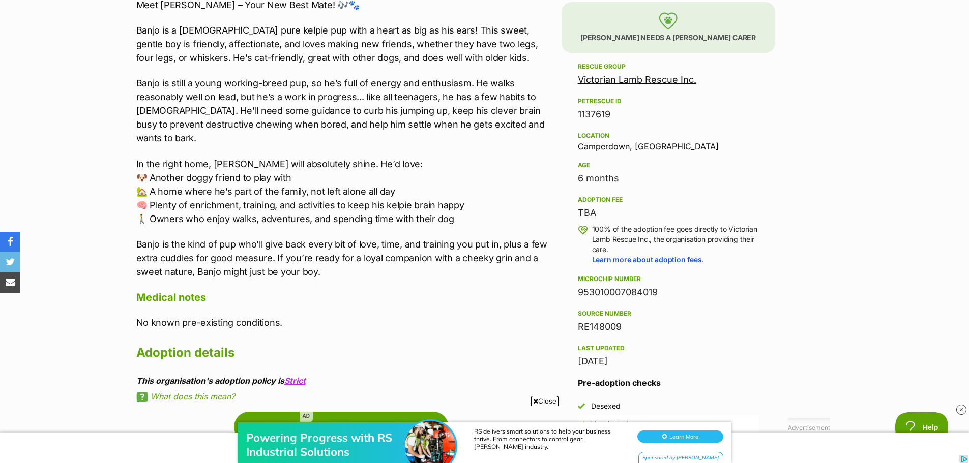
click at [261, 170] on p "In the right home, Banjo will absolutely shine. He’d love: 🐶 Another doggy frie…" at bounding box center [346, 191] width 420 height 69
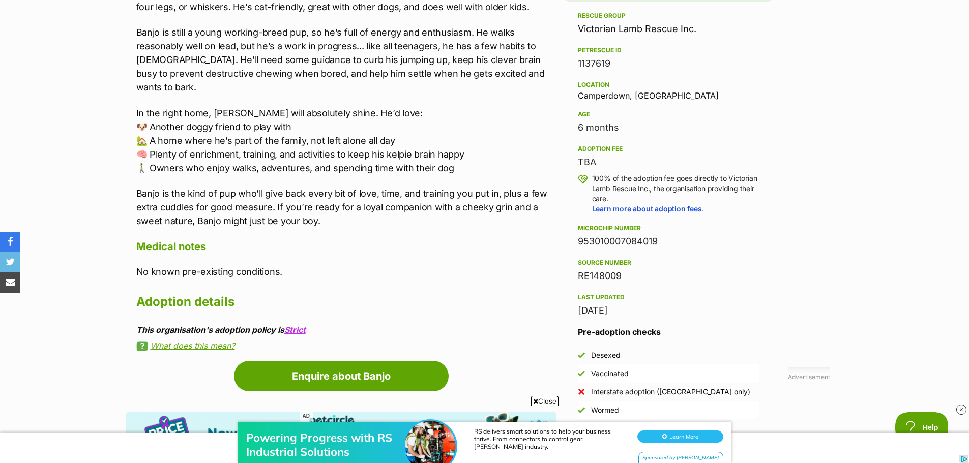
click at [608, 95] on div "Location Camperdown, VIC" at bounding box center [668, 89] width 181 height 21
click at [607, 95] on div "Location Camperdown, VIC" at bounding box center [668, 89] width 181 height 21
drag, startPoint x: 664, startPoint y: 99, endPoint x: 571, endPoint y: 98, distance: 93.1
click at [571, 98] on aside "Rescue group Victorian Lamb Rescue Inc. PetRescue ID 1137619 Location Camperdow…" at bounding box center [668, 237] width 214 height 455
copy div "Camperdown, VIC"
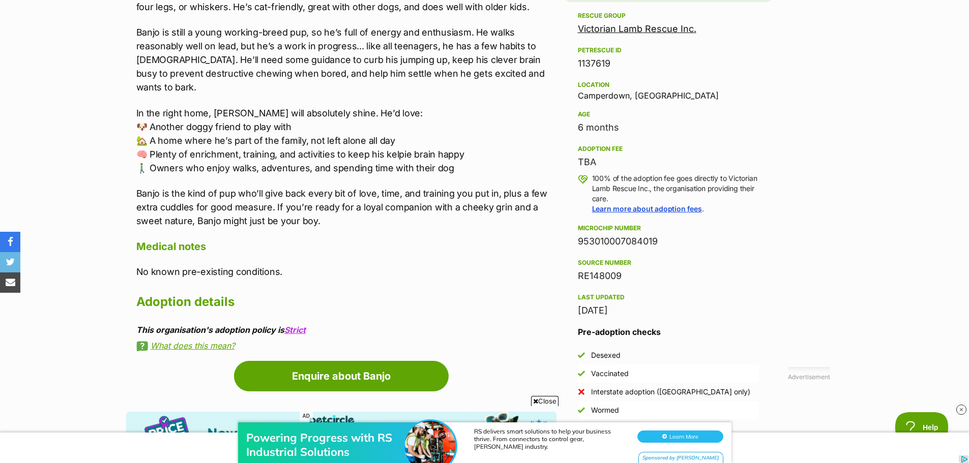
click at [378, 243] on div "About Banjo Meet Banjo – Your New Best Mate! 🎶🐾 Banjo is a 6 month old pure kel…" at bounding box center [346, 132] width 420 height 438
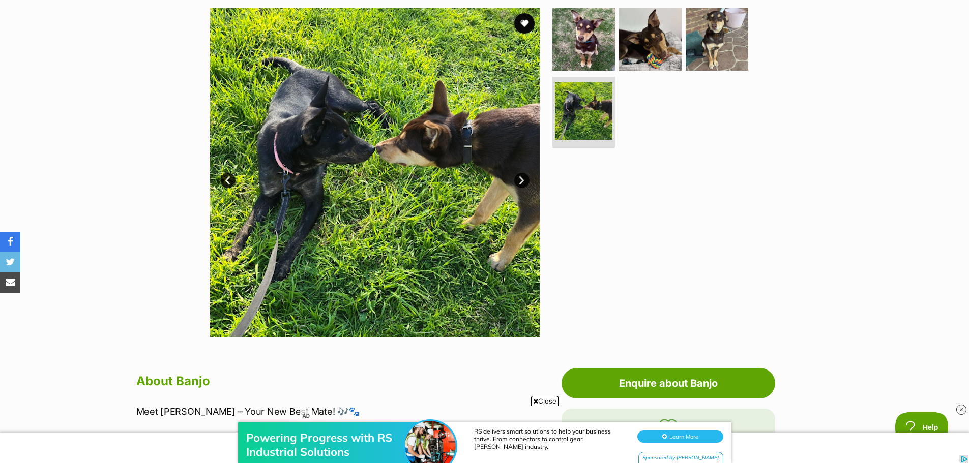
scroll to position [0, 0]
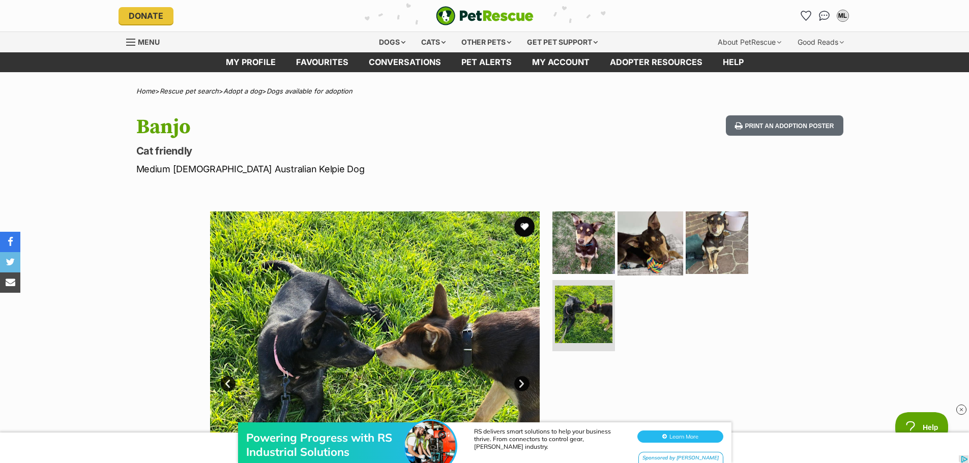
click at [645, 232] on img at bounding box center [650, 243] width 66 height 66
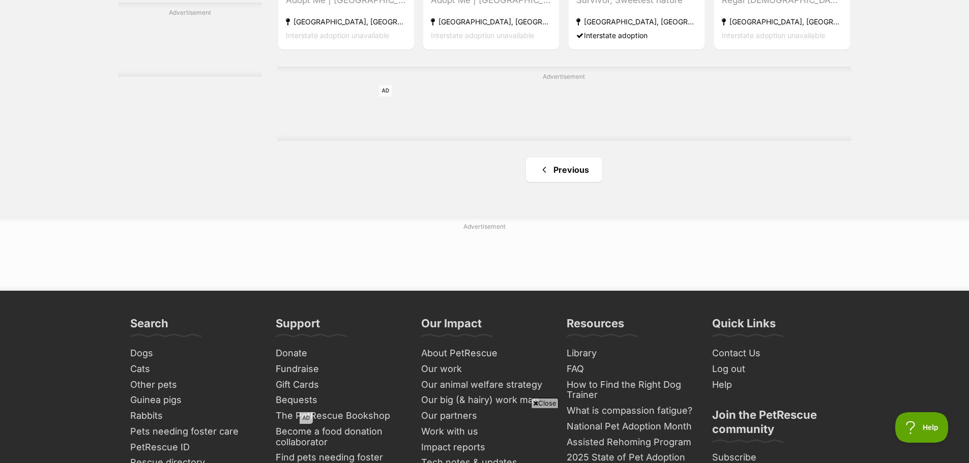
scroll to position [1831, 0]
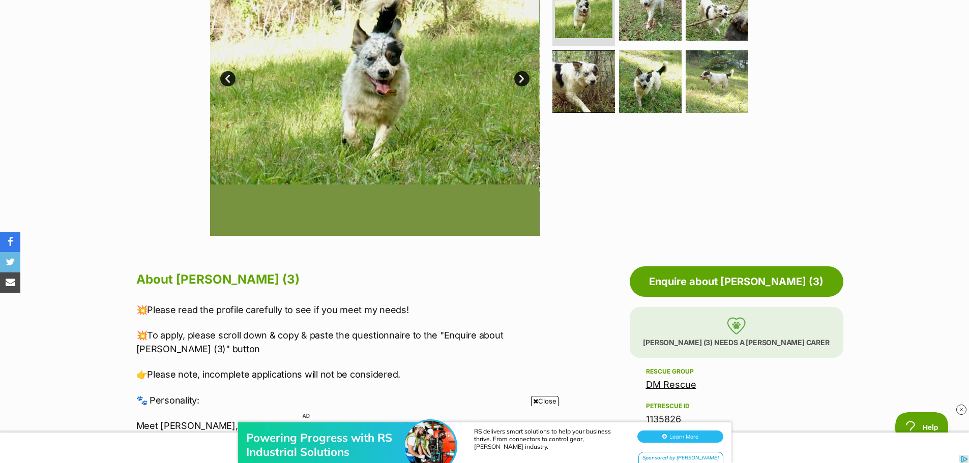
scroll to position [509, 0]
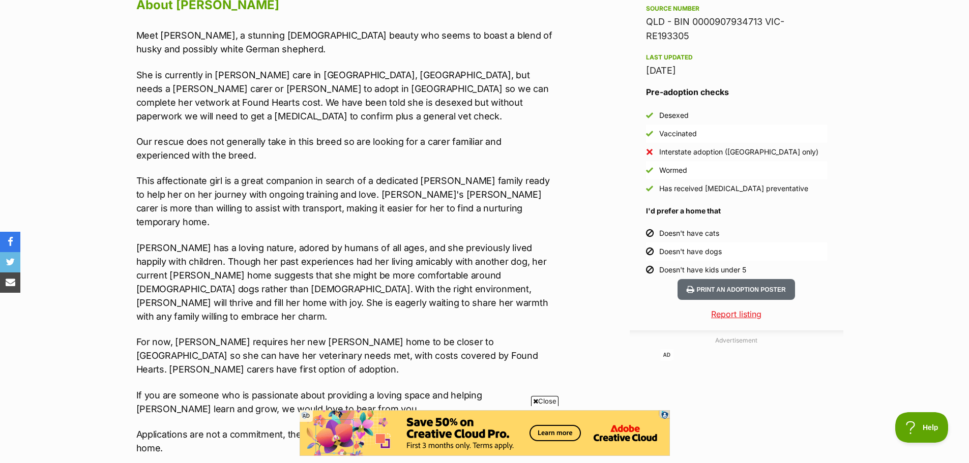
click at [303, 174] on p "This affectionate girl is a great companion in search of a dedicated [PERSON_NA…" at bounding box center [346, 201] width 420 height 55
click at [219, 185] on p "This affectionate girl is a great companion in search of a dedicated [PERSON_NA…" at bounding box center [346, 201] width 420 height 55
click at [180, 210] on div "Meet [PERSON_NAME], a stunning [DEMOGRAPHIC_DATA] beauty who seems to boast a b…" at bounding box center [346, 241] width 420 height 427
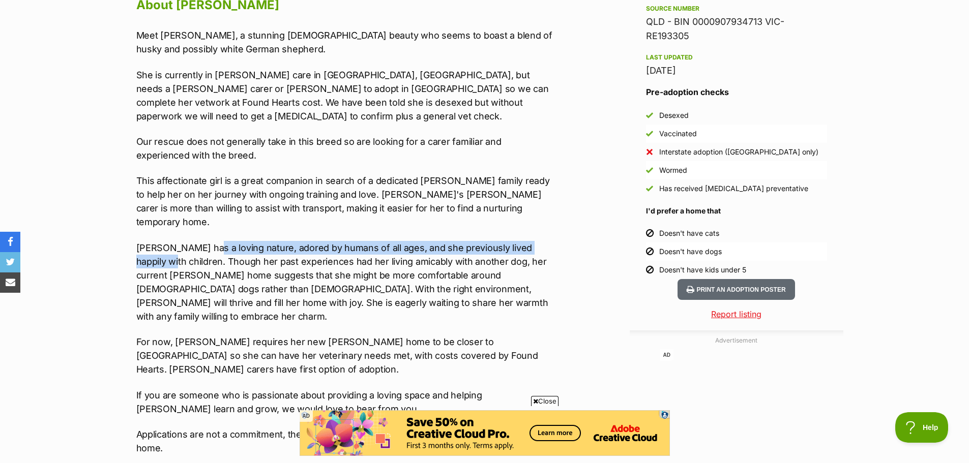
drag, startPoint x: 205, startPoint y: 218, endPoint x: 155, endPoint y: 231, distance: 52.2
click at [155, 241] on p "[PERSON_NAME] has a loving nature, adored by humans of all ages, and she previo…" at bounding box center [346, 282] width 420 height 82
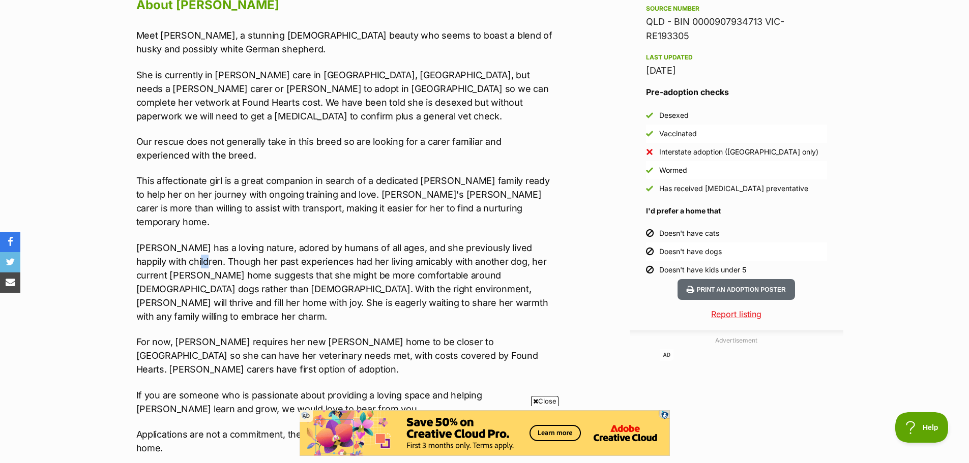
drag, startPoint x: 186, startPoint y: 232, endPoint x: 195, endPoint y: 232, distance: 8.7
click at [194, 241] on p "[PERSON_NAME] has a loving nature, adored by humans of all ages, and she previo…" at bounding box center [346, 282] width 420 height 82
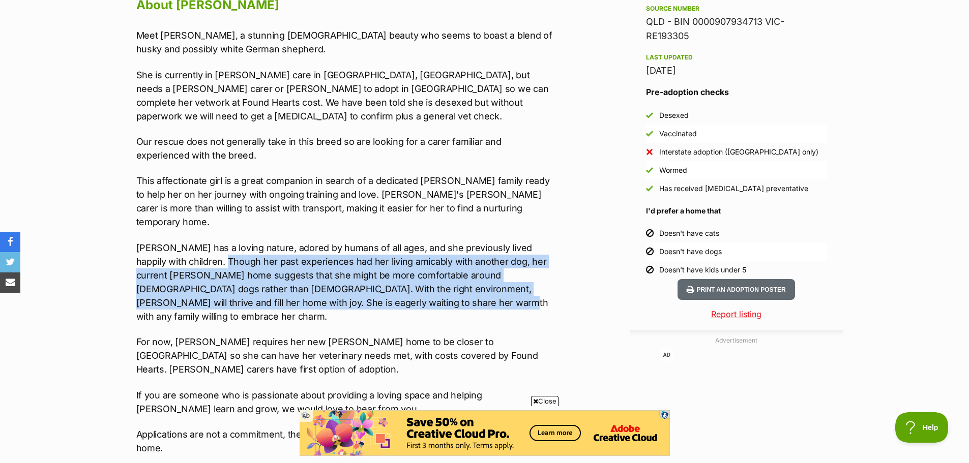
drag, startPoint x: 217, startPoint y: 232, endPoint x: 386, endPoint y: 275, distance: 174.1
click at [386, 275] on p "Ashie has a loving nature, adored by humans of all ages, and she previously liv…" at bounding box center [346, 282] width 420 height 82
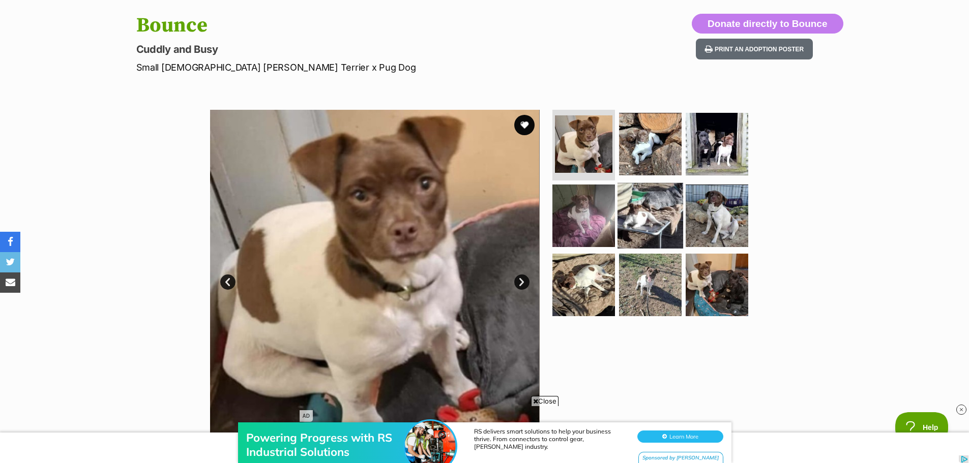
scroll to position [51, 0]
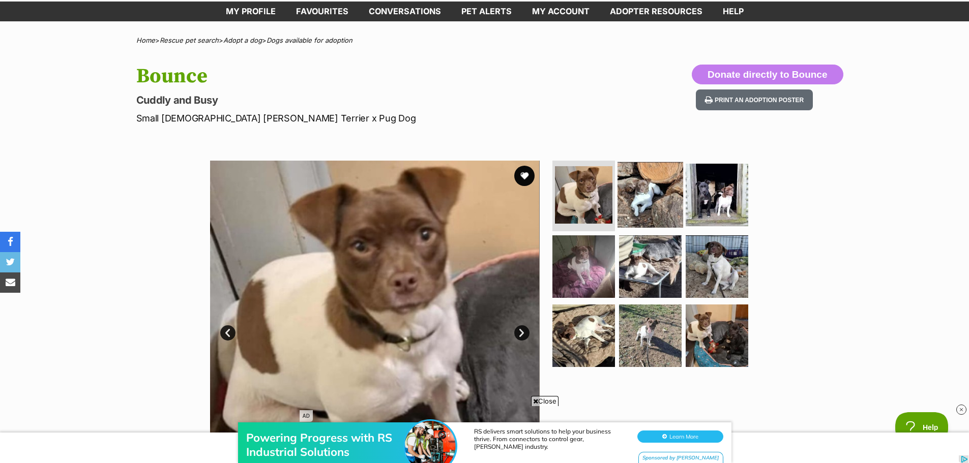
click at [669, 188] on img at bounding box center [650, 195] width 66 height 66
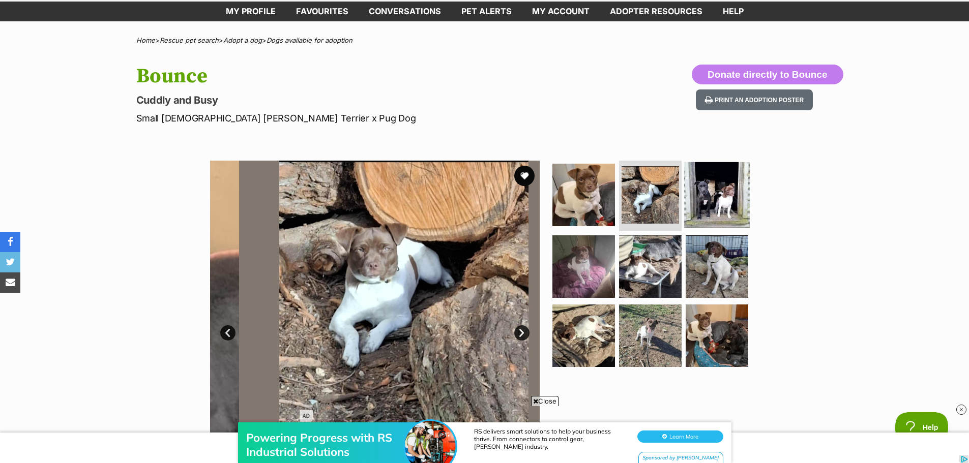
click at [707, 192] on img at bounding box center [717, 195] width 66 height 66
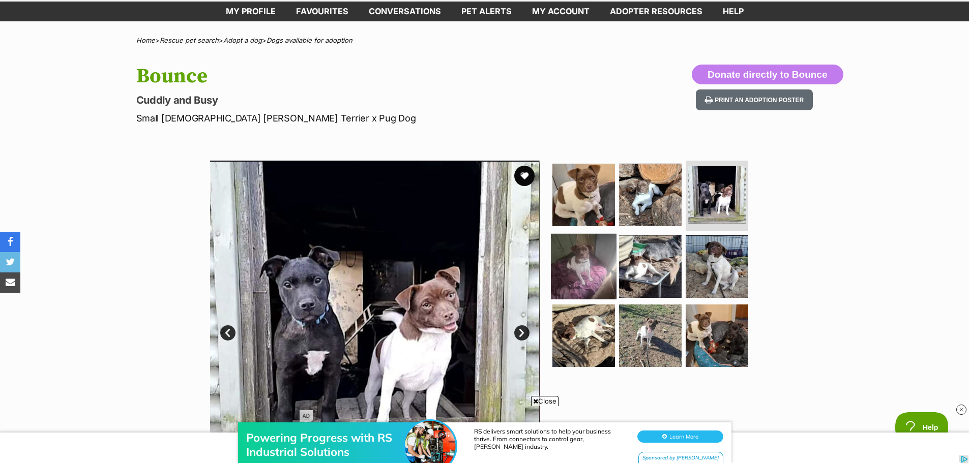
click at [595, 265] on img at bounding box center [584, 267] width 66 height 66
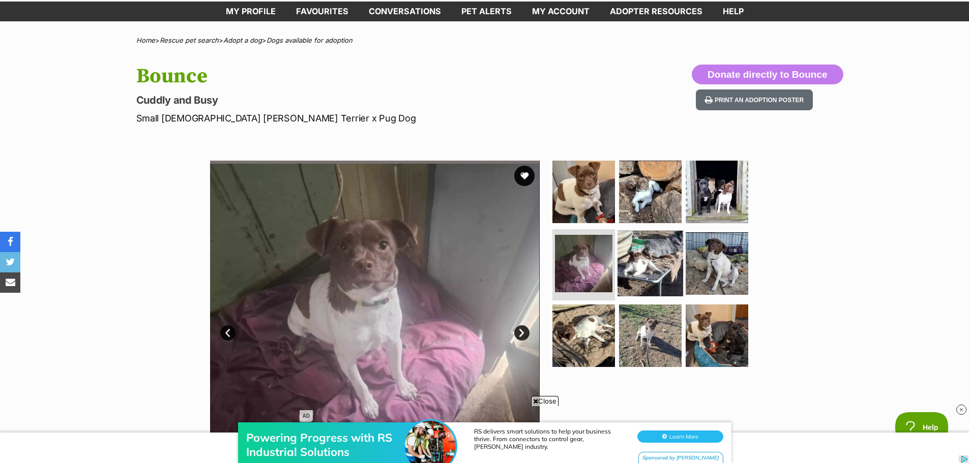
click at [663, 270] on img at bounding box center [650, 264] width 66 height 66
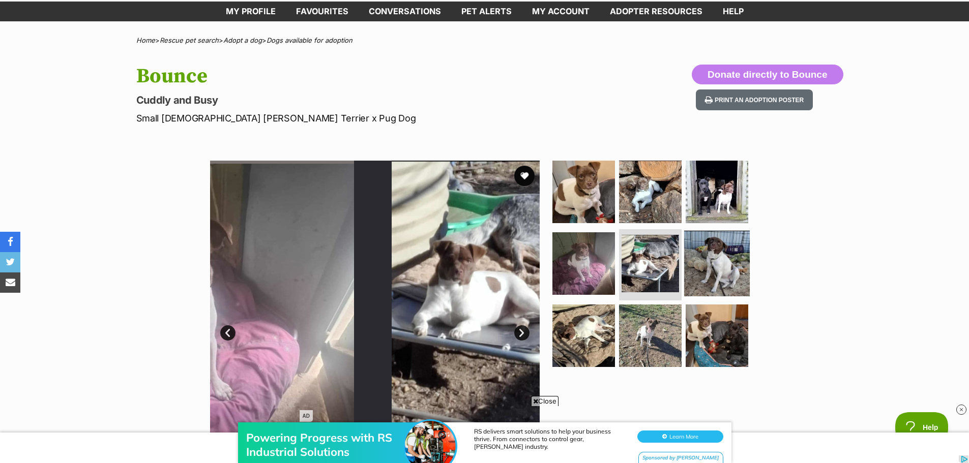
click at [714, 270] on img at bounding box center [717, 264] width 66 height 66
